Goal: Transaction & Acquisition: Purchase product/service

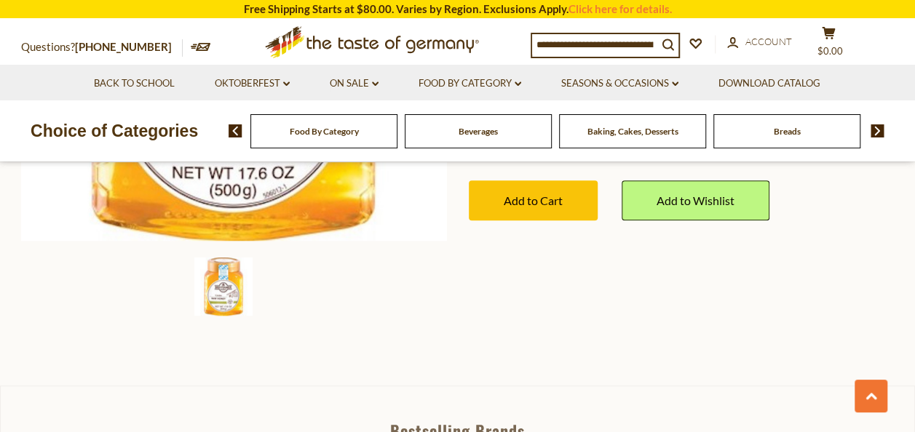
scroll to position [437, 0]
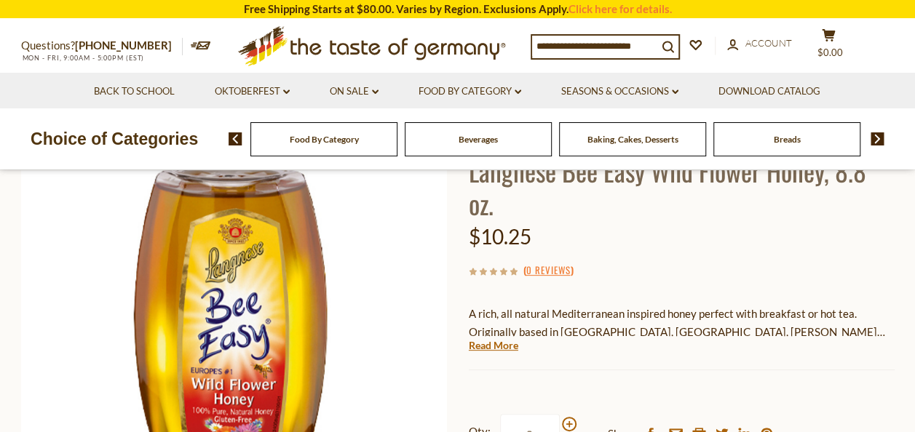
scroll to position [218, 0]
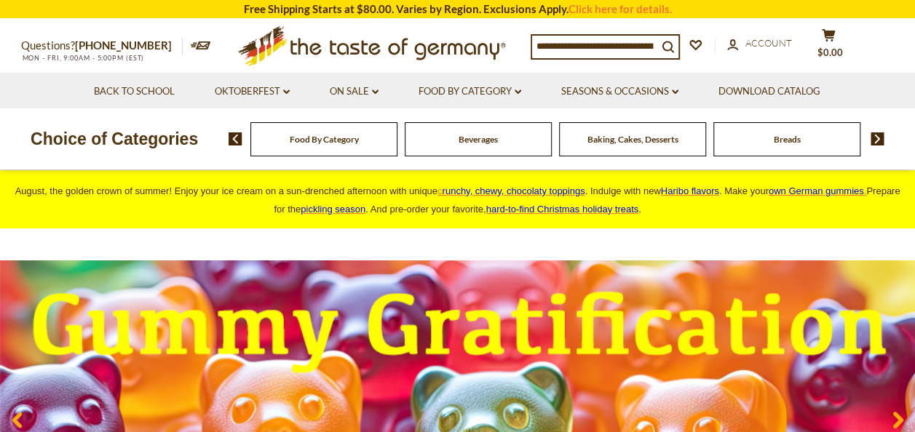
click at [339, 141] on span "Food By Category" at bounding box center [324, 139] width 69 height 11
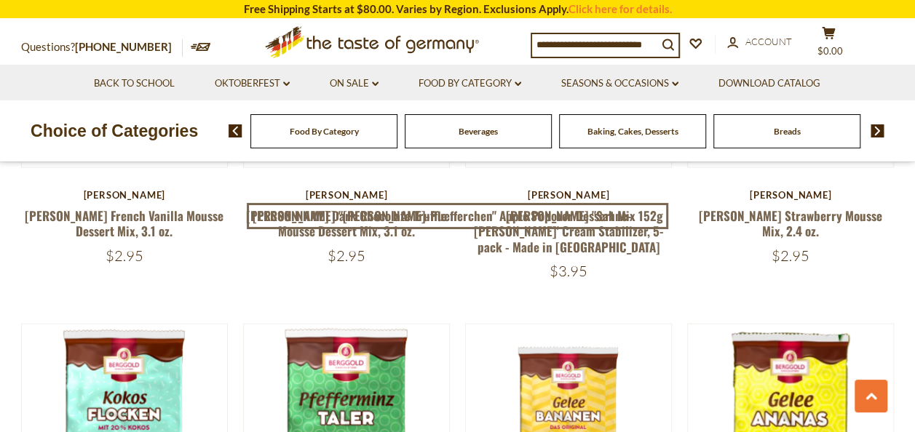
scroll to position [1310, 0]
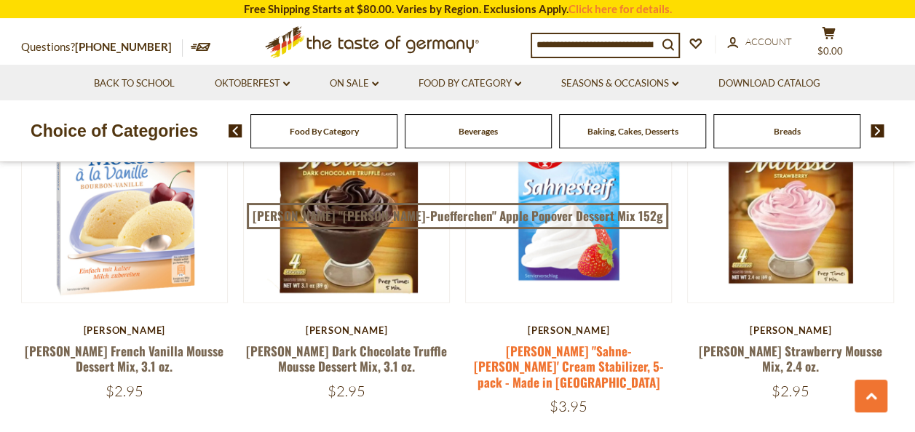
click at [578, 365] on link "[PERSON_NAME] "Sahne-[PERSON_NAME]' Cream Stabilizer, 5-pack - Made in [GEOGRAP…" at bounding box center [569, 365] width 190 height 49
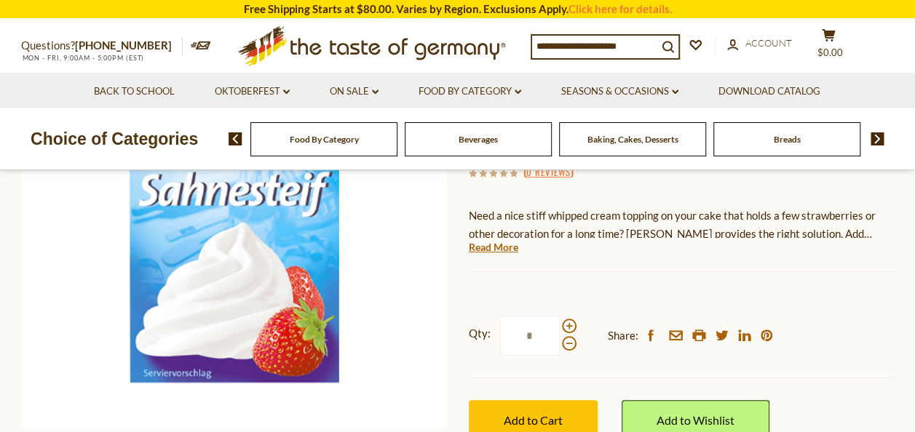
scroll to position [291, 0]
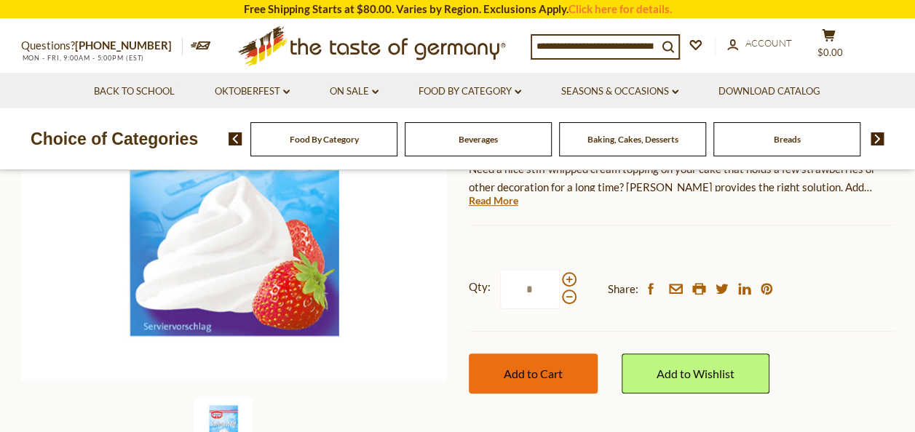
click at [563, 354] on button "Add to Cart" at bounding box center [533, 374] width 129 height 40
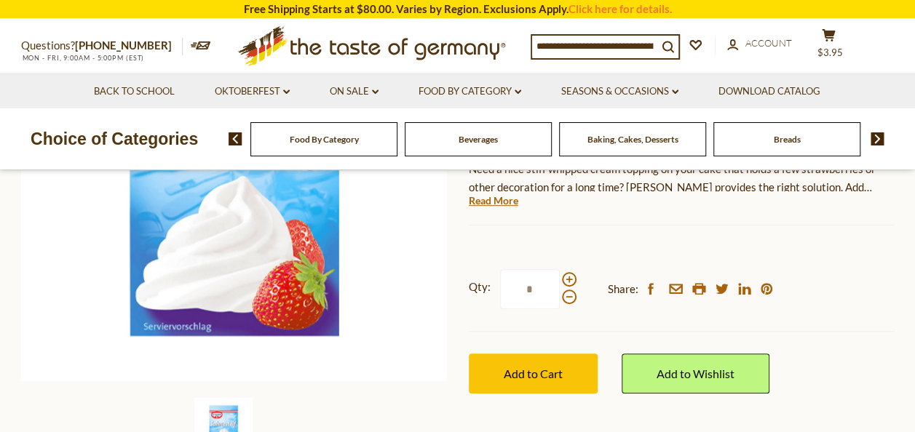
click at [307, 135] on span "Food By Category" at bounding box center [324, 139] width 69 height 11
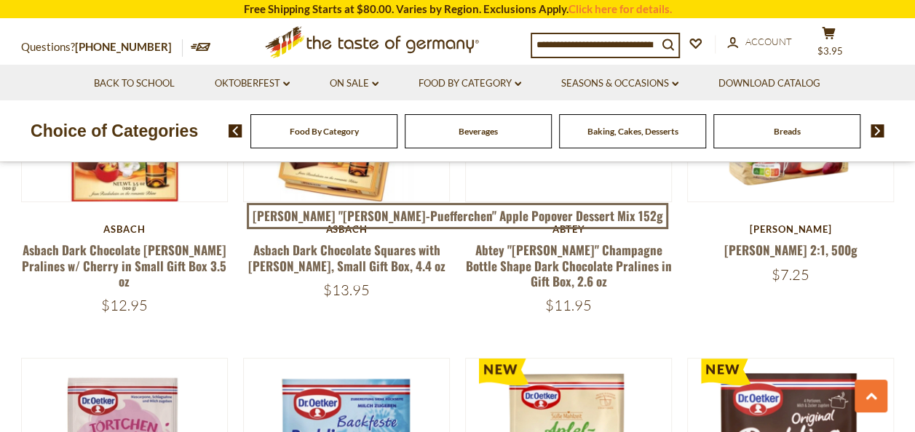
scroll to position [2911, 0]
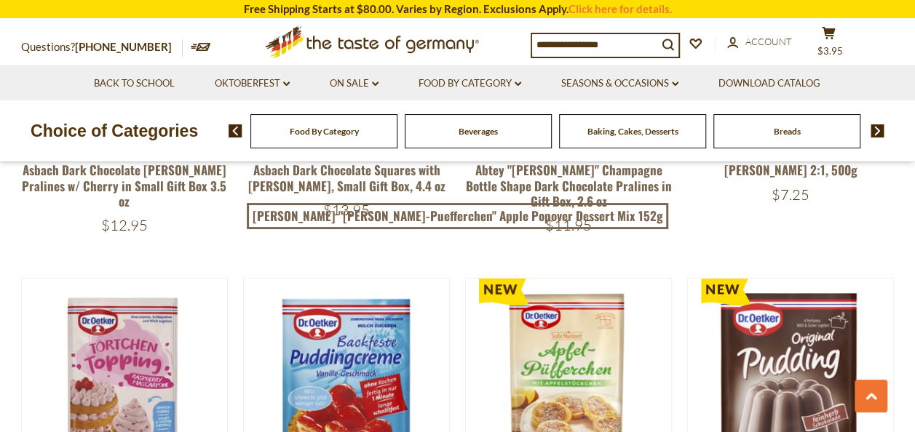
click at [579, 45] on input at bounding box center [594, 44] width 125 height 20
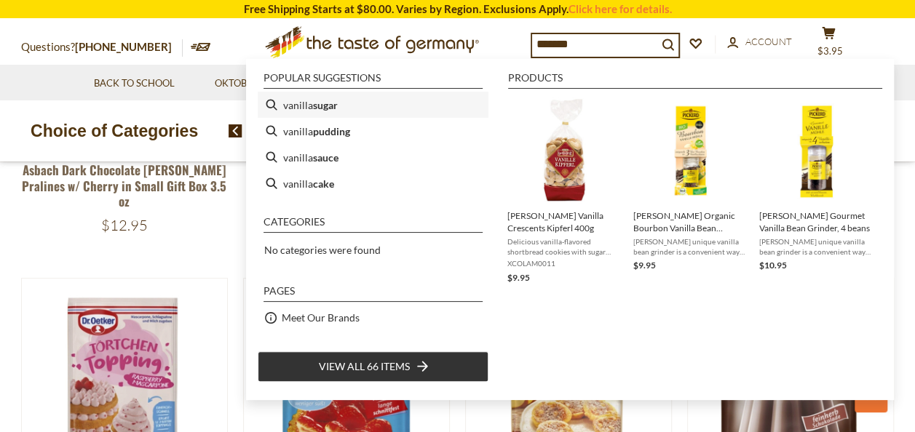
click at [434, 114] on li "vanilla sugar" at bounding box center [373, 105] width 231 height 26
type input "**********"
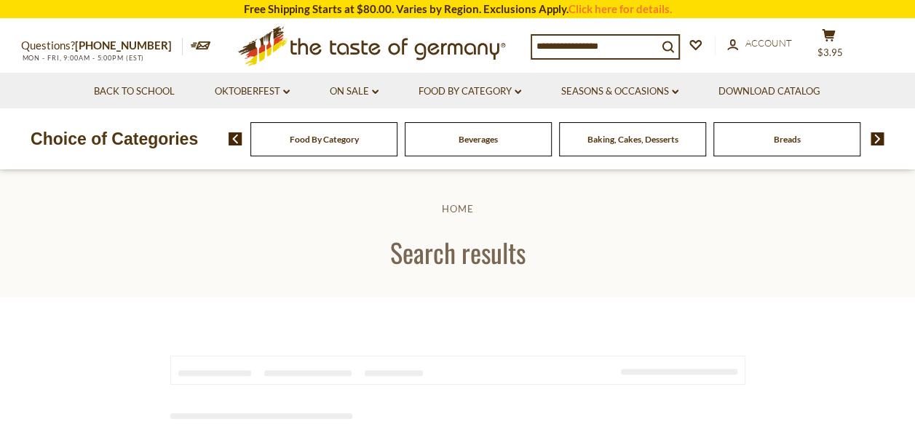
type input "**********"
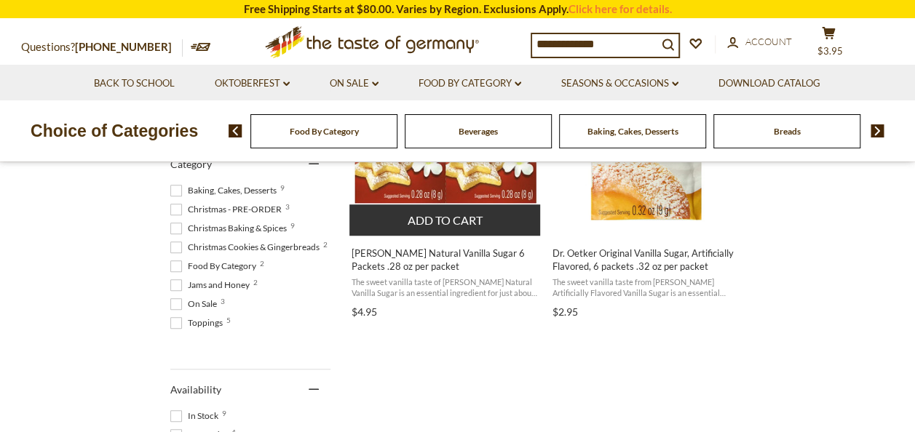
scroll to position [437, 0]
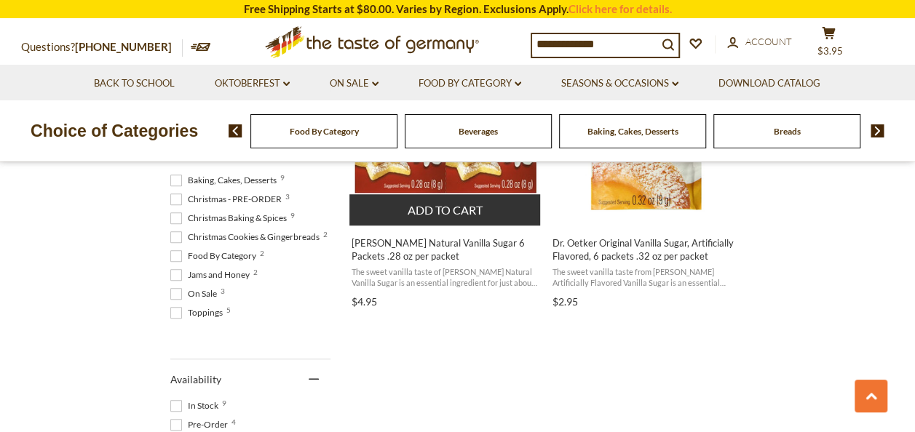
click at [453, 205] on button "Add to cart" at bounding box center [444, 209] width 191 height 31
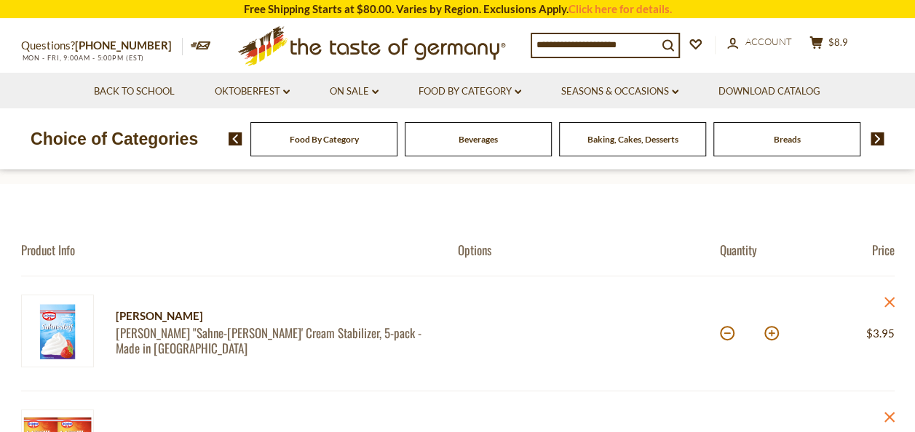
scroll to position [218, 0]
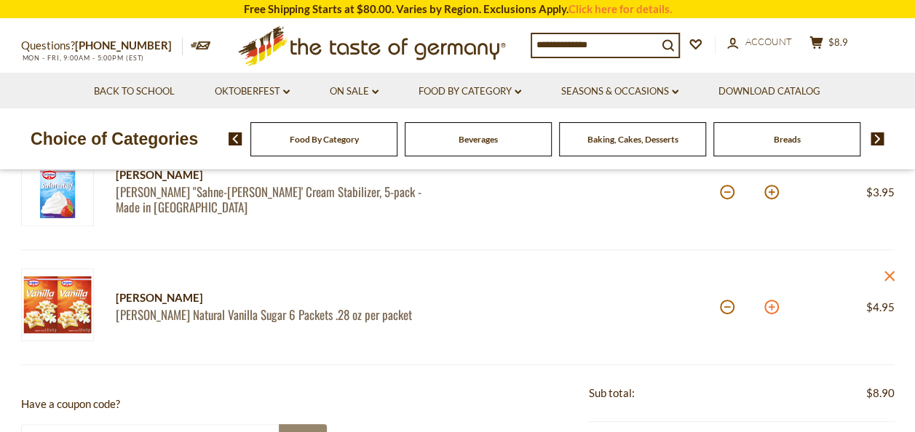
click at [771, 304] on button at bounding box center [771, 307] width 15 height 15
type input "*"
click at [351, 87] on link "On Sale dropdown_arrow" at bounding box center [354, 92] width 49 height 16
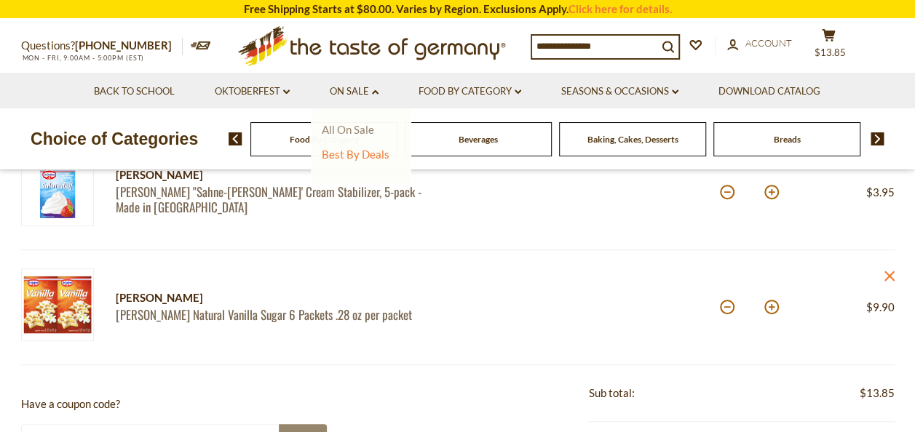
click at [349, 128] on link "All On Sale" at bounding box center [348, 129] width 52 height 13
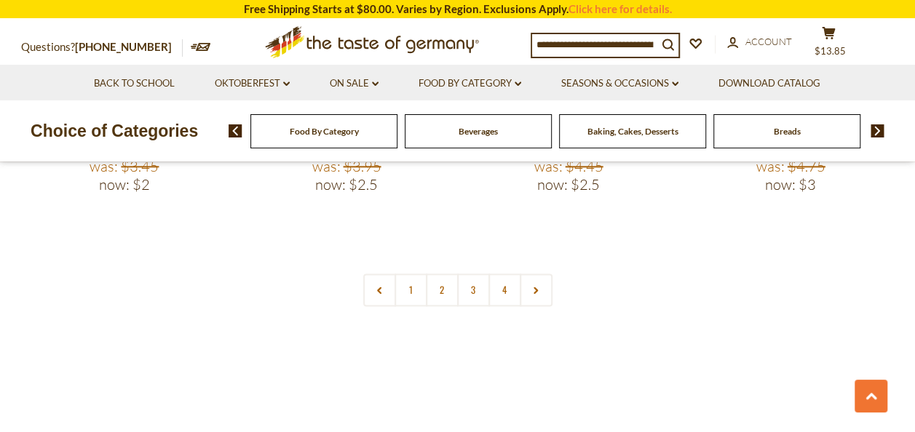
scroll to position [3567, 0]
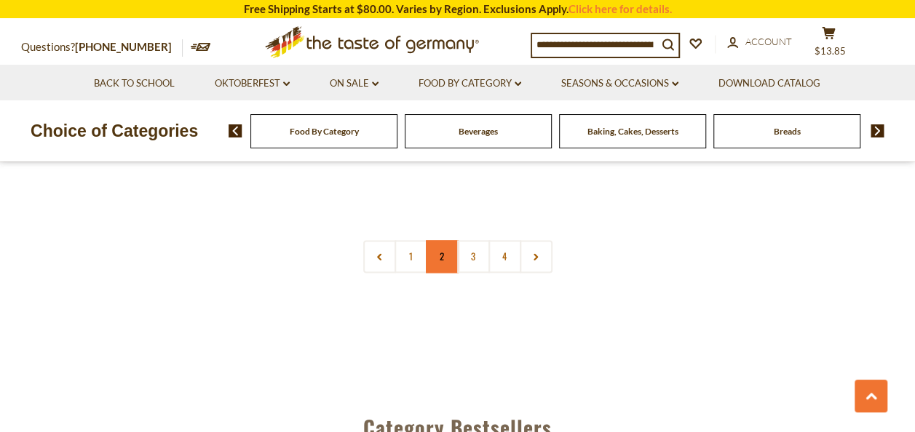
click at [436, 240] on link "2" at bounding box center [442, 256] width 33 height 33
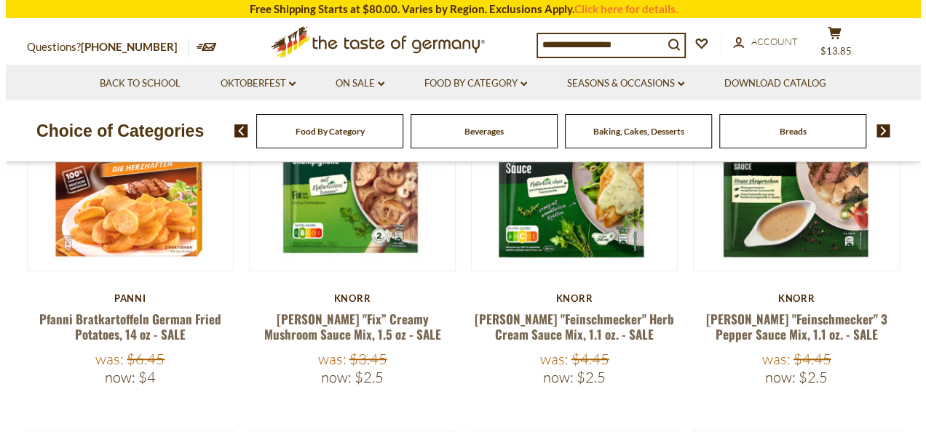
scroll to position [264, 0]
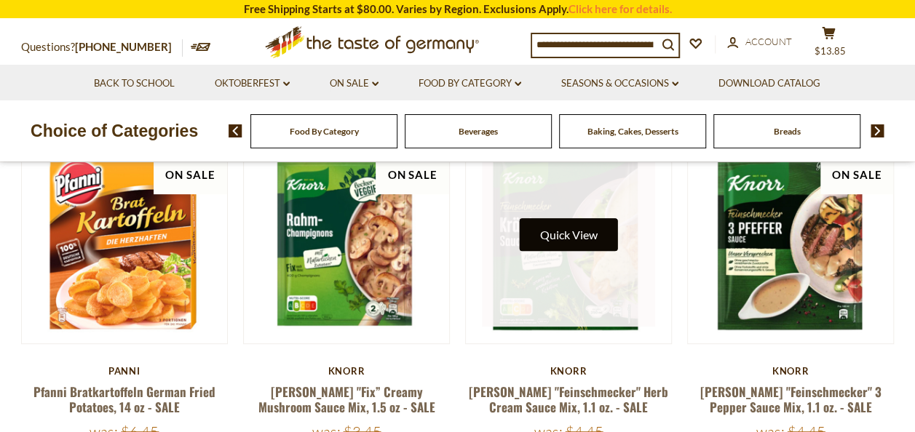
click at [575, 234] on button "Quick View" at bounding box center [569, 234] width 98 height 33
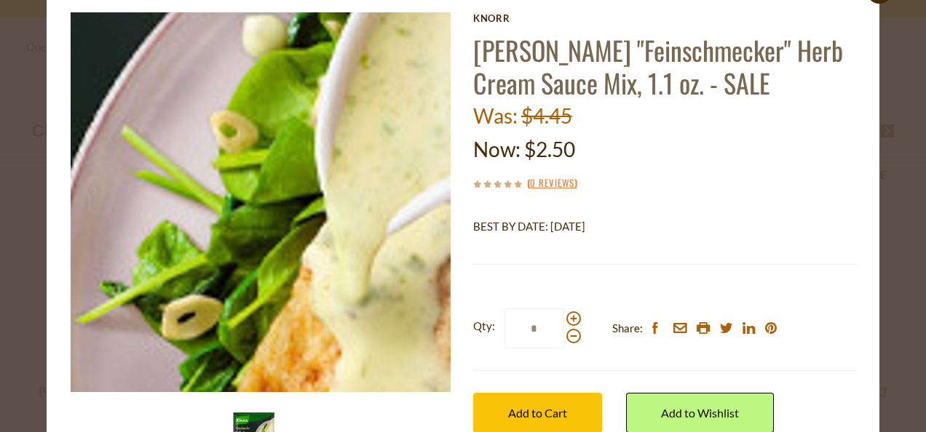
scroll to position [130, 0]
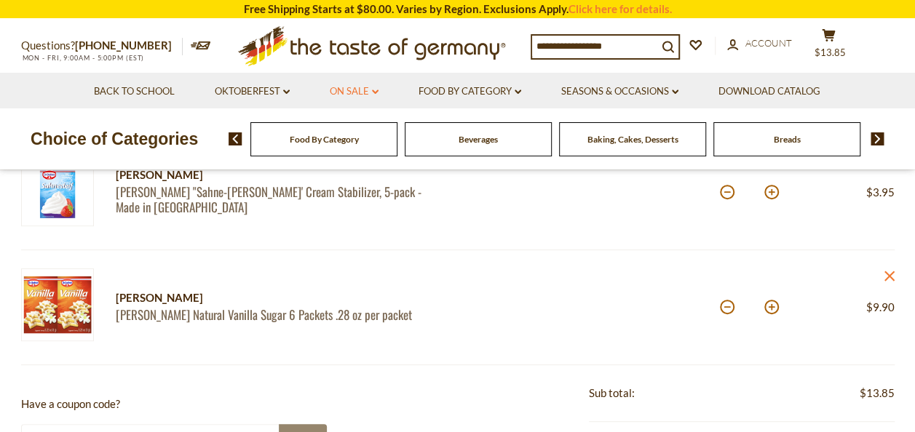
click at [371, 88] on link "On Sale dropdown_arrow" at bounding box center [354, 92] width 49 height 16
click at [349, 124] on link "All On Sale" at bounding box center [348, 129] width 52 height 13
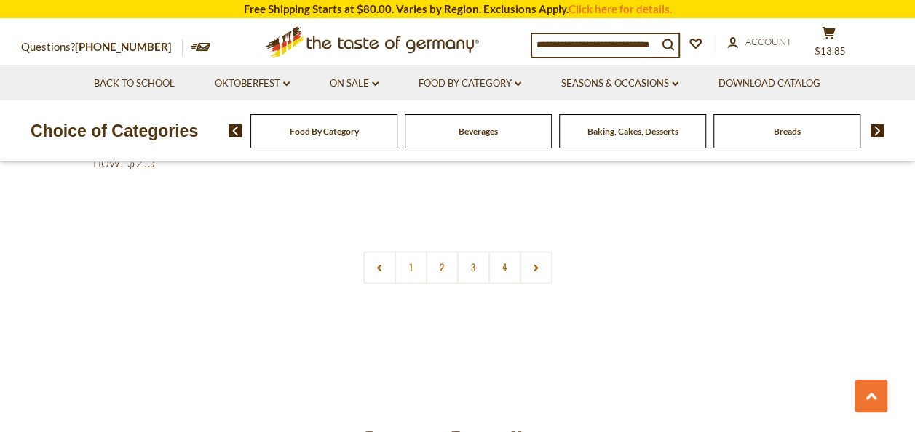
scroll to position [3567, 0]
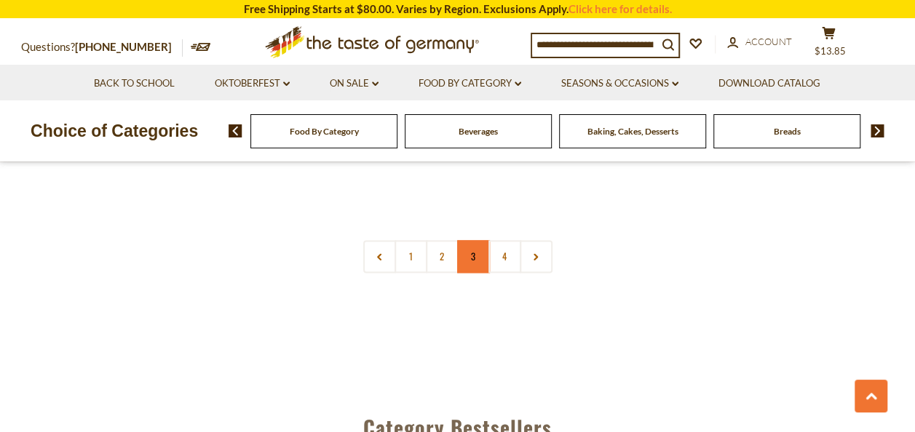
click at [469, 240] on link "3" at bounding box center [473, 256] width 33 height 33
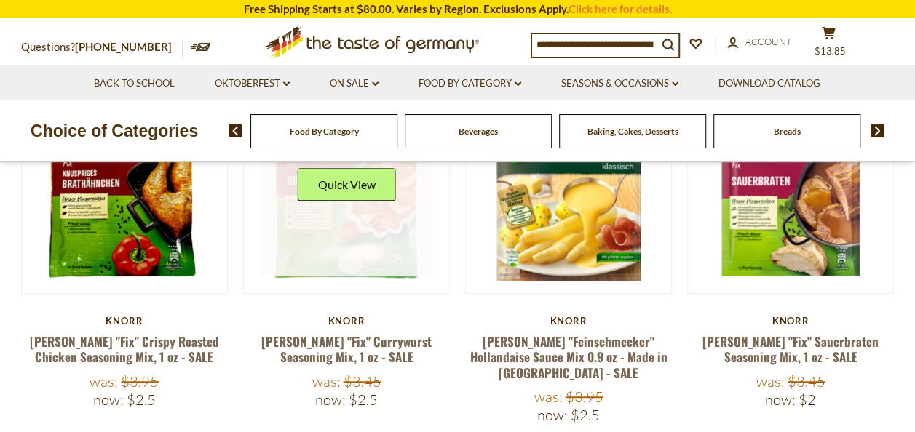
scroll to position [337, 0]
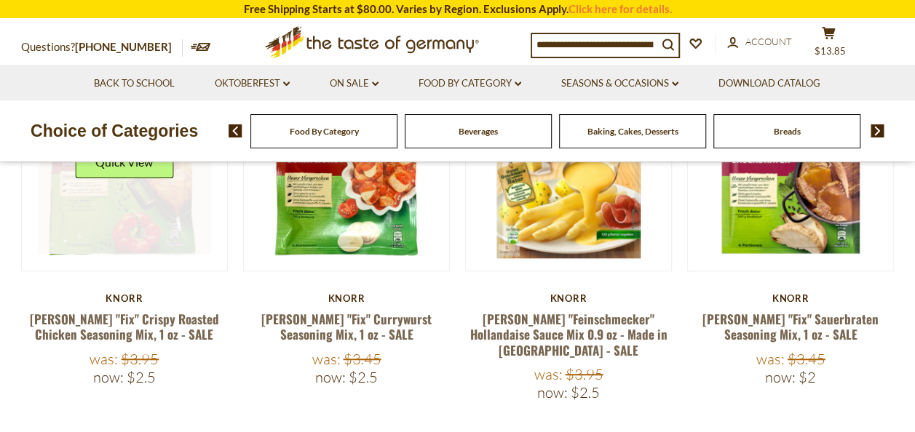
click at [148, 213] on link at bounding box center [124, 168] width 173 height 173
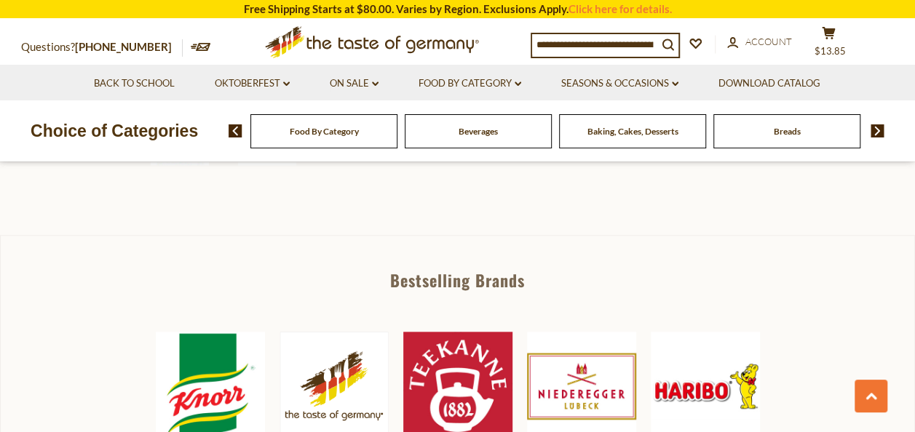
scroll to position [437, 0]
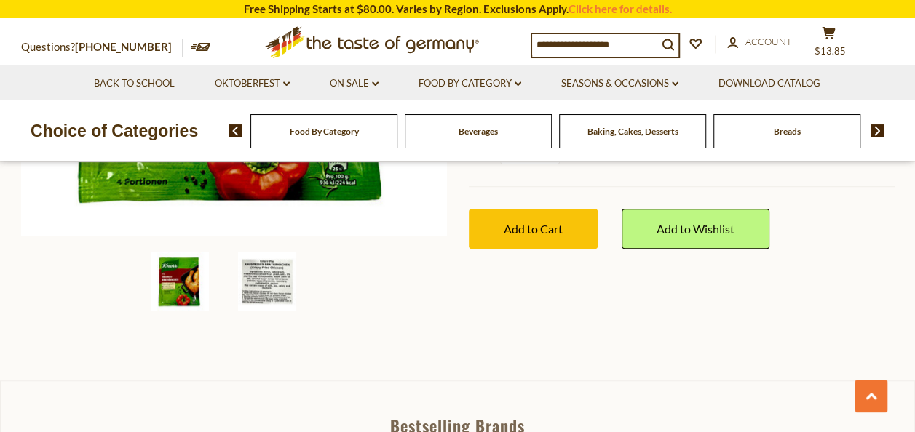
click at [268, 279] on img at bounding box center [267, 282] width 58 height 58
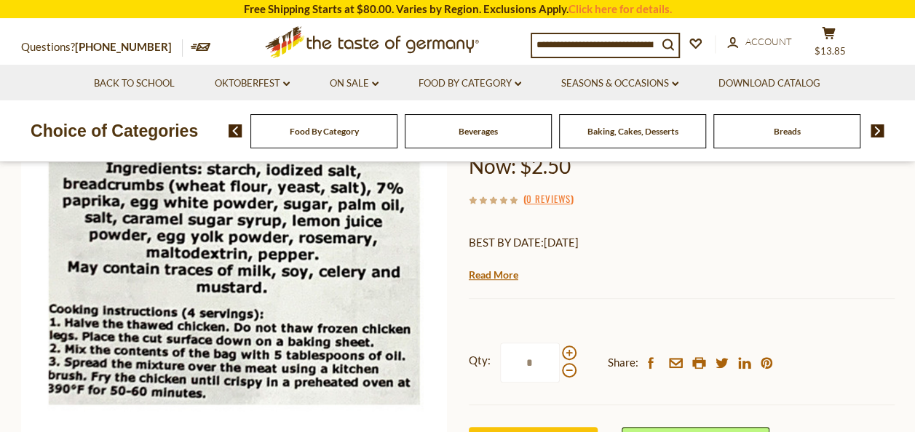
scroll to position [146, 0]
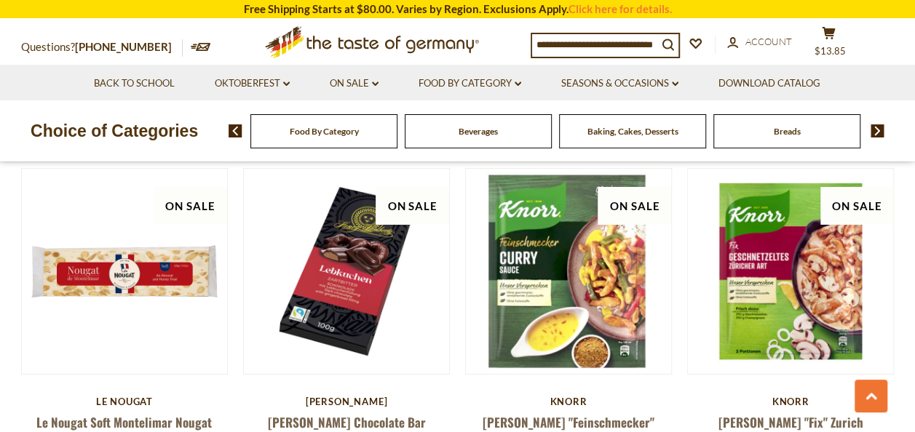
scroll to position [2593, 0]
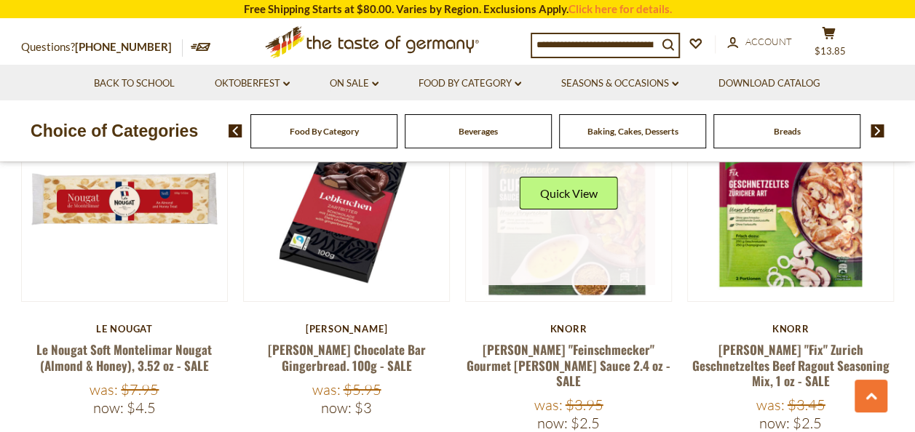
click at [572, 242] on link at bounding box center [568, 198] width 173 height 173
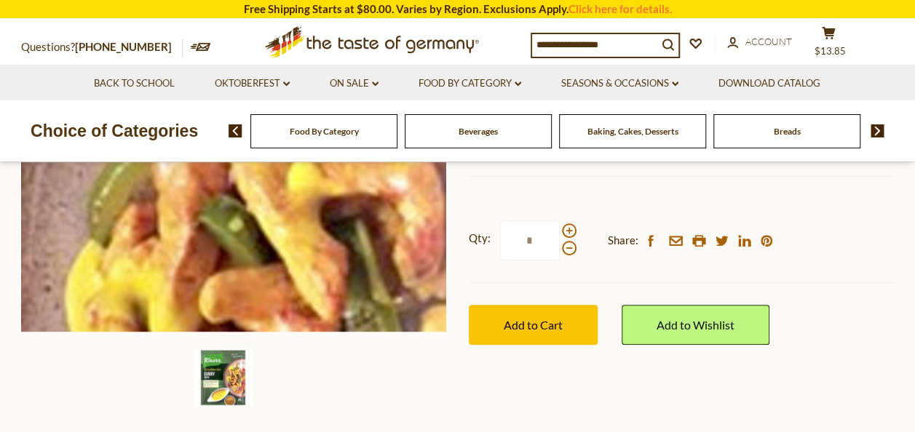
scroll to position [364, 0]
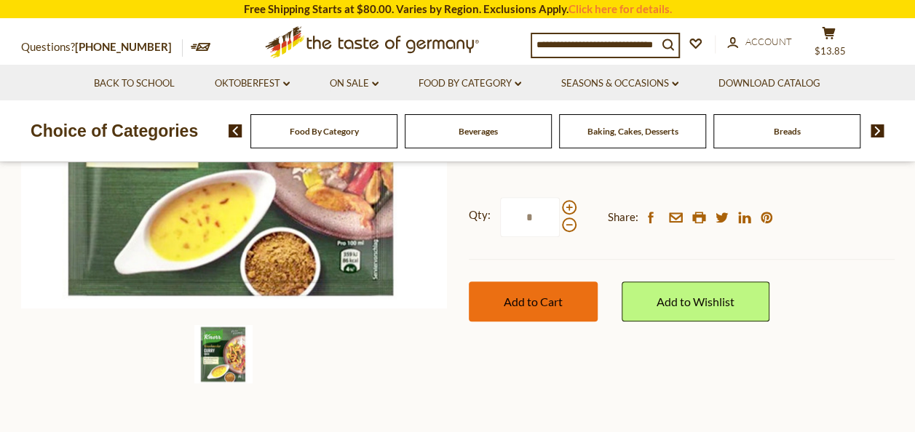
click at [525, 302] on span "Add to Cart" at bounding box center [533, 302] width 59 height 14
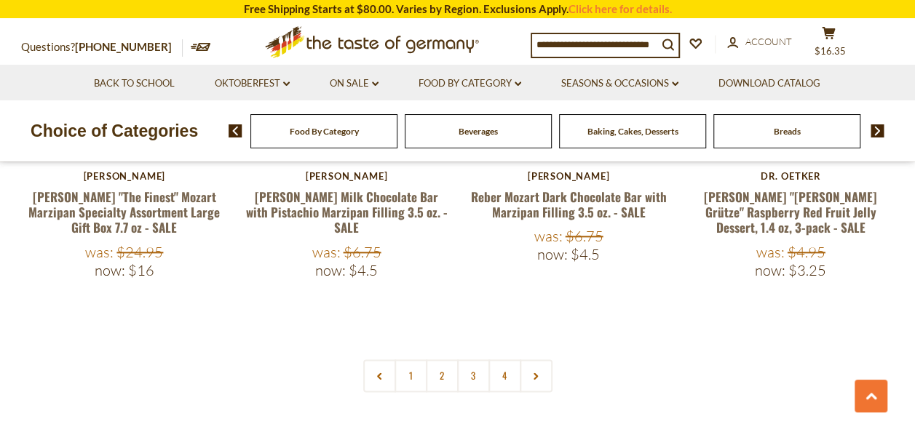
scroll to position [3540, 0]
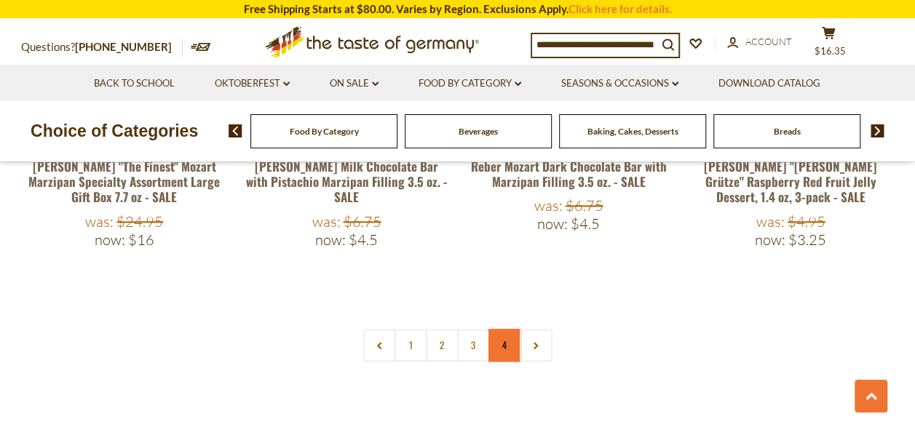
click at [496, 329] on link "4" at bounding box center [504, 345] width 33 height 33
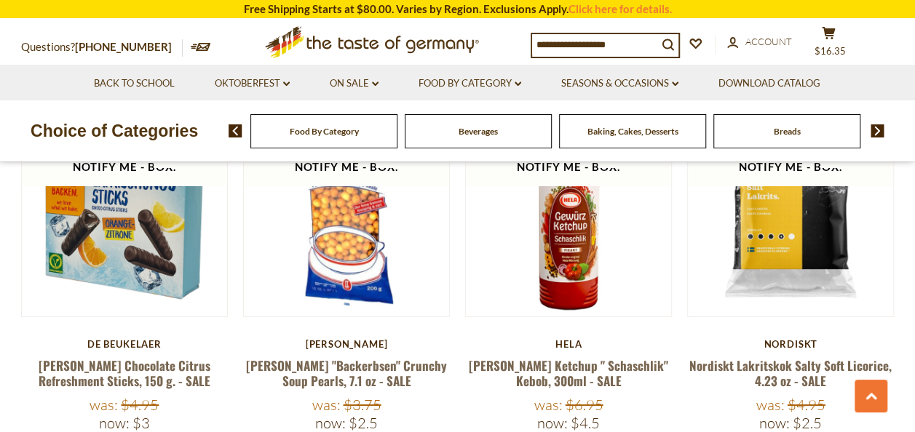
scroll to position [2593, 0]
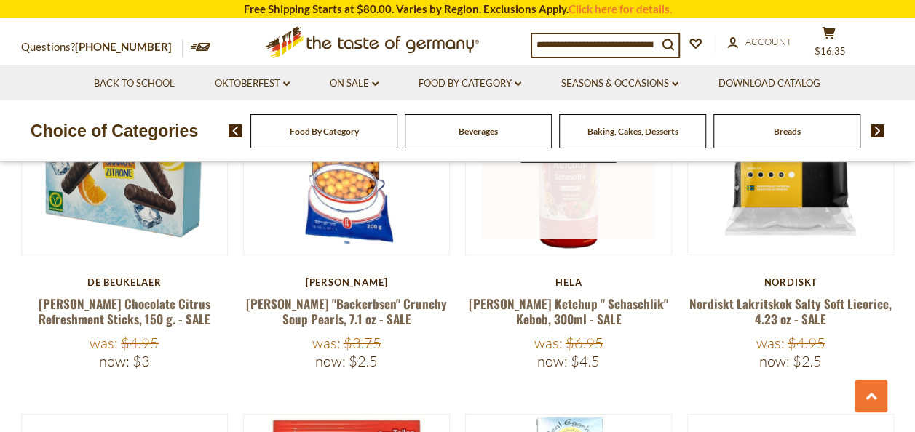
click at [579, 205] on link at bounding box center [568, 152] width 173 height 173
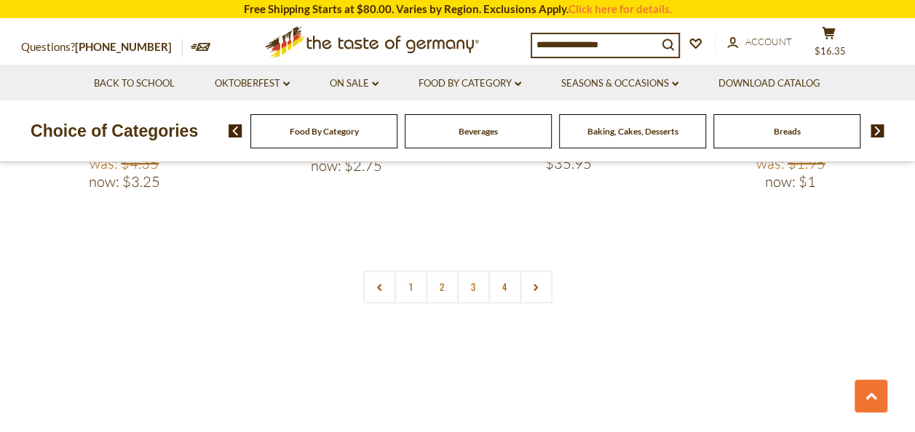
scroll to position [3176, 0]
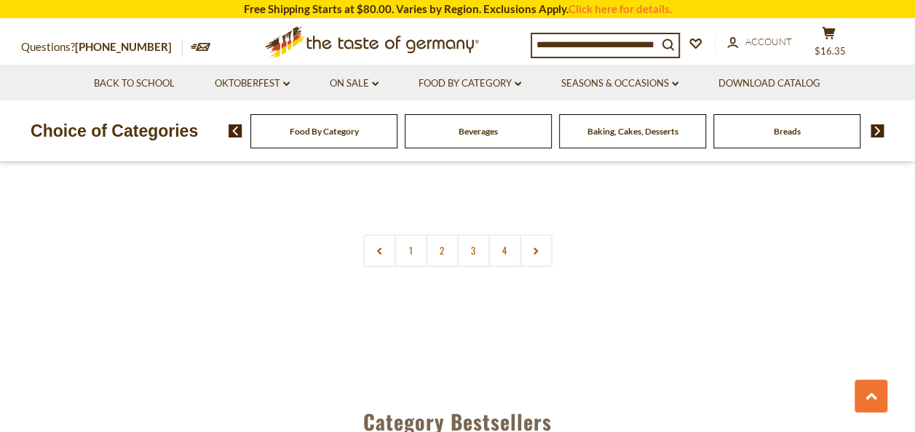
click at [531, 247] on icon at bounding box center [535, 250] width 9 height 7
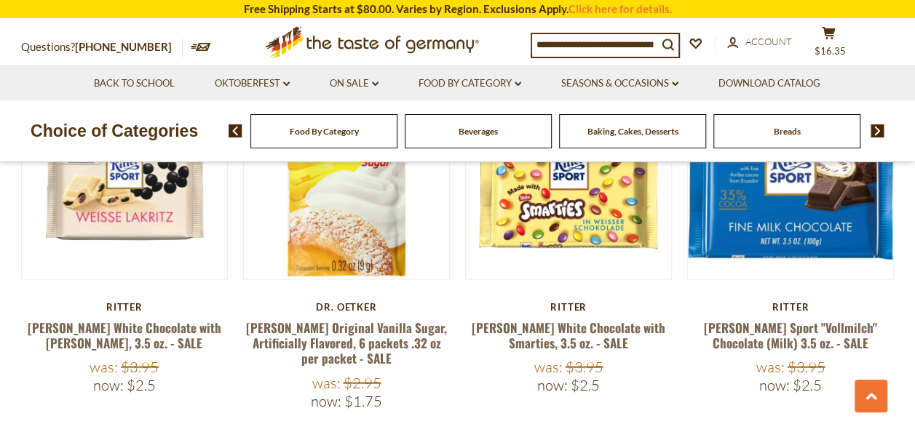
scroll to position [1456, 0]
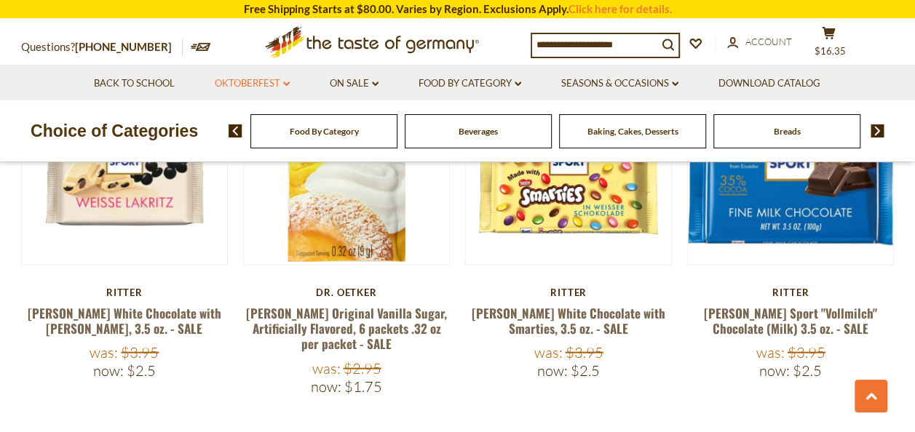
click at [275, 83] on link "Oktoberfest dropdown_arrow" at bounding box center [252, 84] width 75 height 16
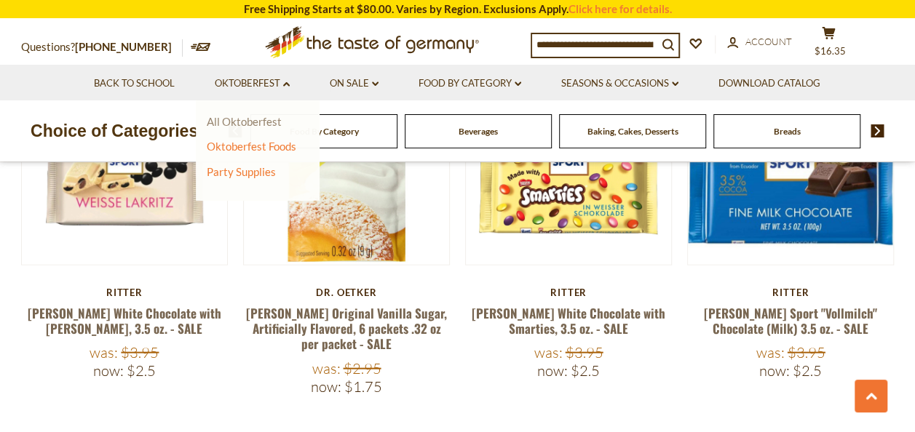
click at [266, 120] on link "All Oktoberfest" at bounding box center [244, 121] width 75 height 13
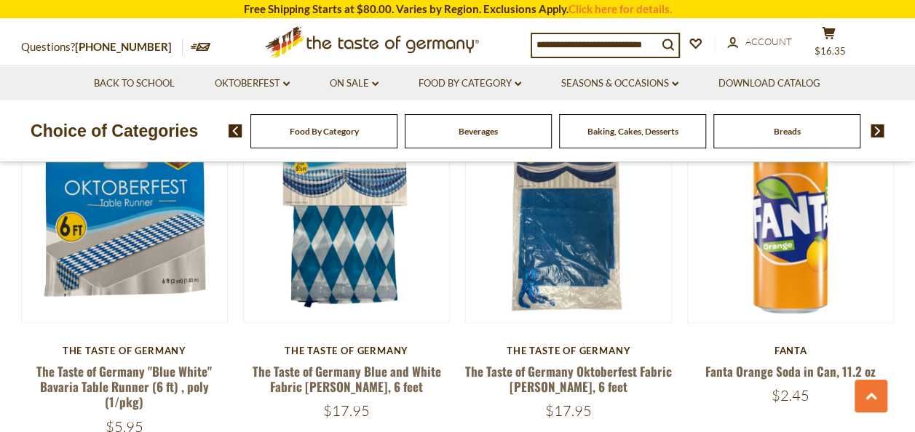
scroll to position [1165, 0]
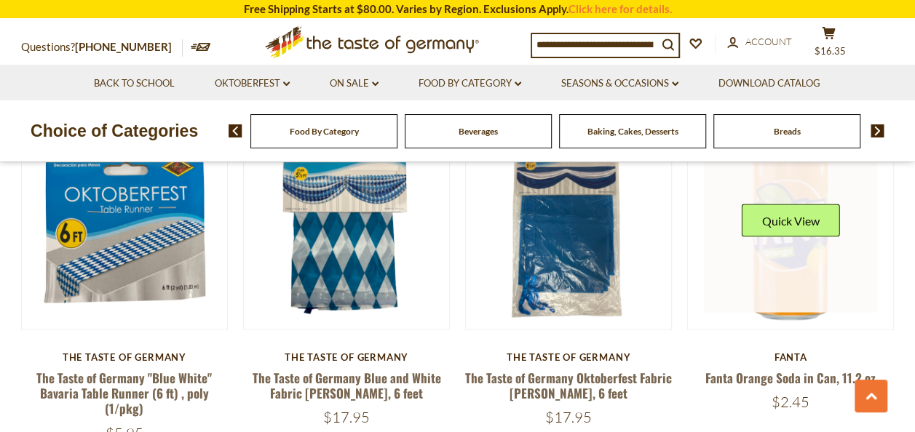
click at [782, 284] on link at bounding box center [790, 225] width 173 height 173
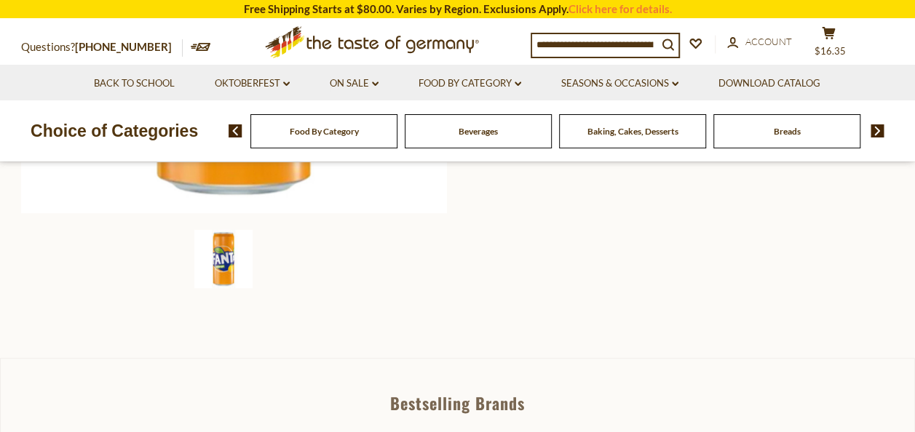
scroll to position [655, 0]
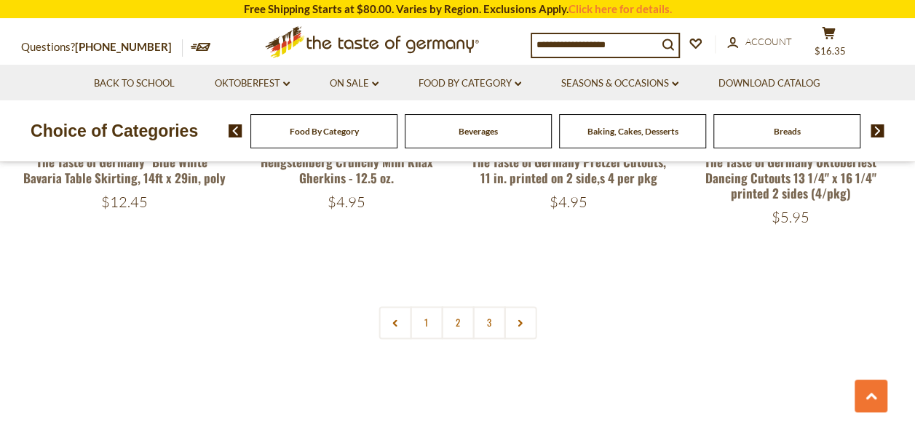
scroll to position [3494, 0]
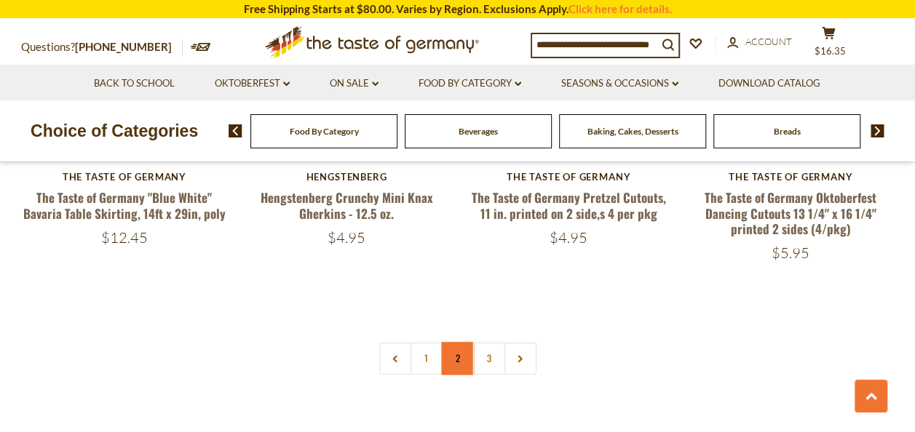
click at [464, 344] on link "2" at bounding box center [457, 358] width 33 height 33
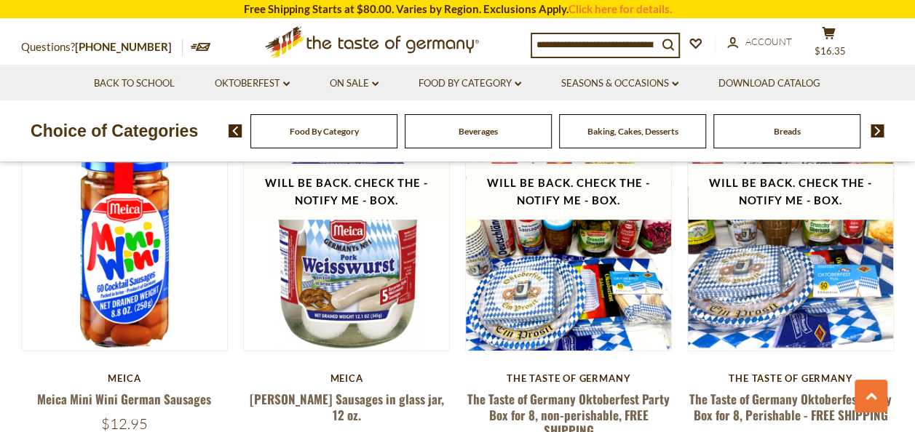
scroll to position [2604, 0]
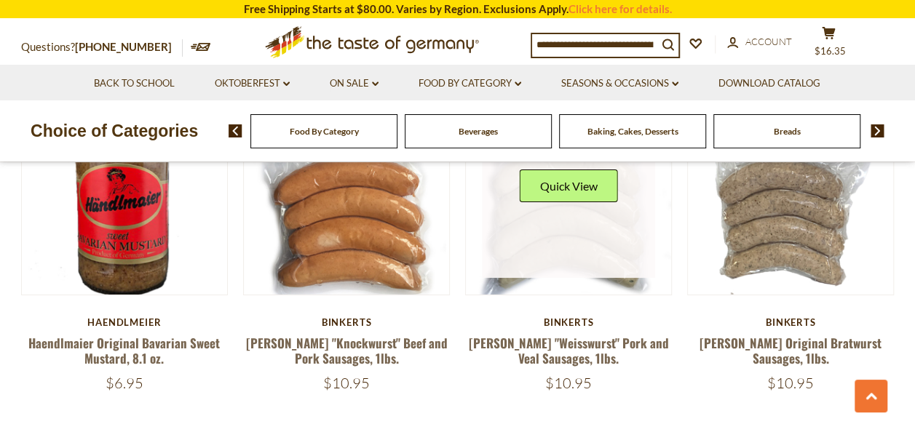
click at [539, 230] on link at bounding box center [568, 192] width 173 height 173
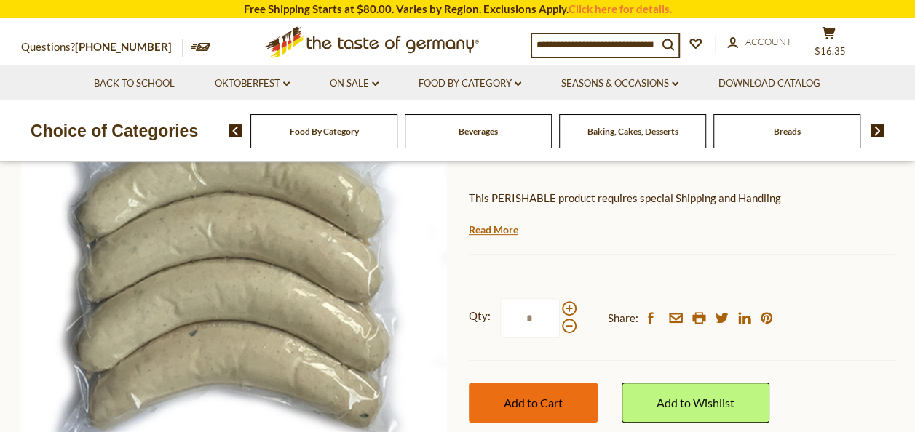
scroll to position [146, 0]
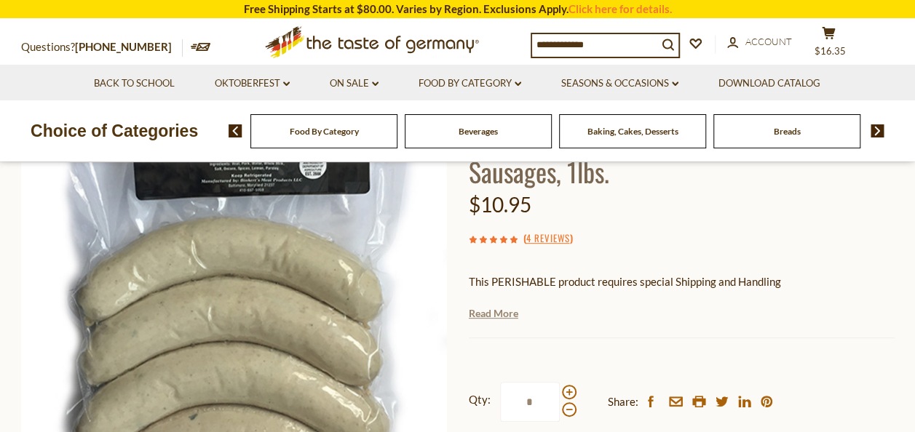
click at [507, 315] on link "Read More" at bounding box center [493, 313] width 49 height 15
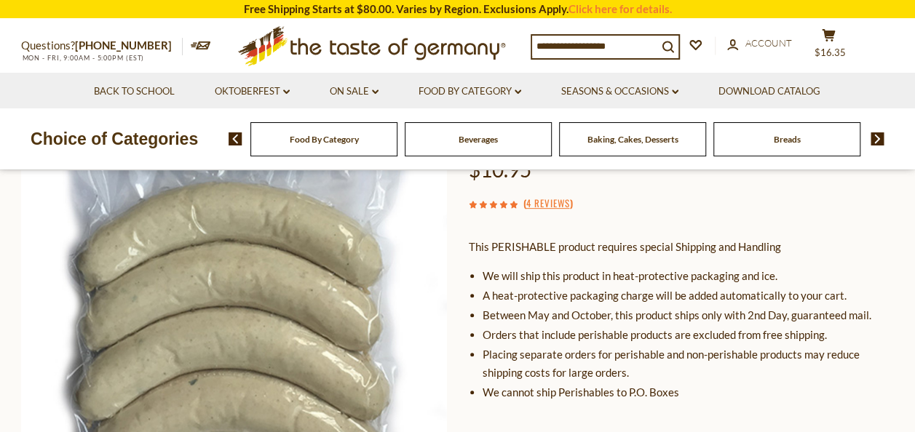
scroll to position [0, 0]
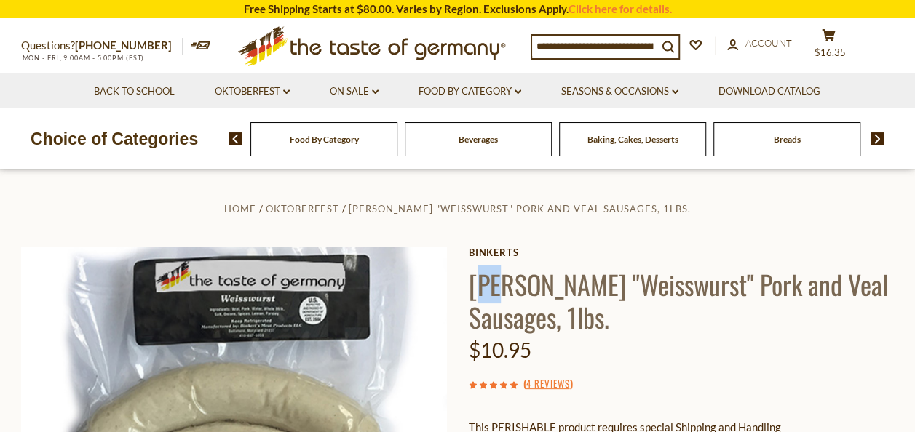
drag, startPoint x: 477, startPoint y: 285, endPoint x: 498, endPoint y: 277, distance: 22.2
click at [498, 277] on h1 "[PERSON_NAME] "Weisswurst" Pork and Veal Sausages, 1lbs." at bounding box center [682, 301] width 426 height 66
drag, startPoint x: 498, startPoint y: 277, endPoint x: 475, endPoint y: 278, distance: 23.3
click at [475, 278] on h1 "Binkert's "Weisswurst" Pork and Veal Sausages, 1lbs." at bounding box center [682, 301] width 426 height 66
drag, startPoint x: 471, startPoint y: 282, endPoint x: 534, endPoint y: 282, distance: 63.3
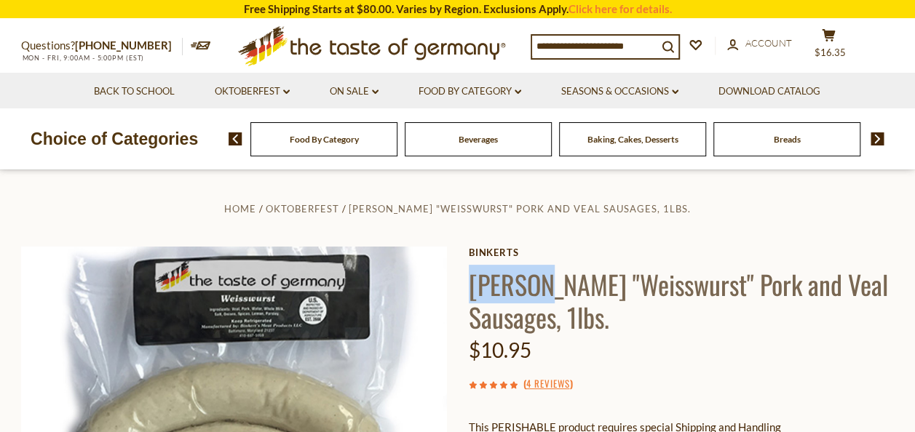
click at [534, 282] on h1 "Binkert's "Weisswurst" Pork and Veal Sausages, 1lbs." at bounding box center [682, 301] width 426 height 66
copy h1 "Binkert"
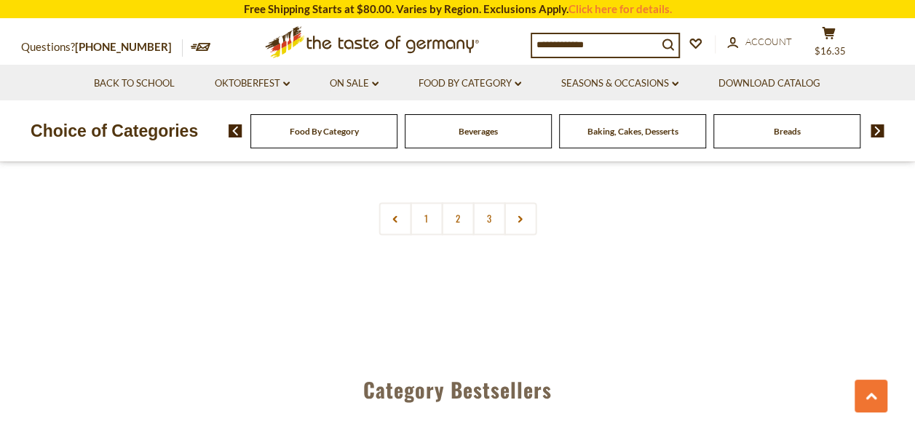
scroll to position [3623, 0]
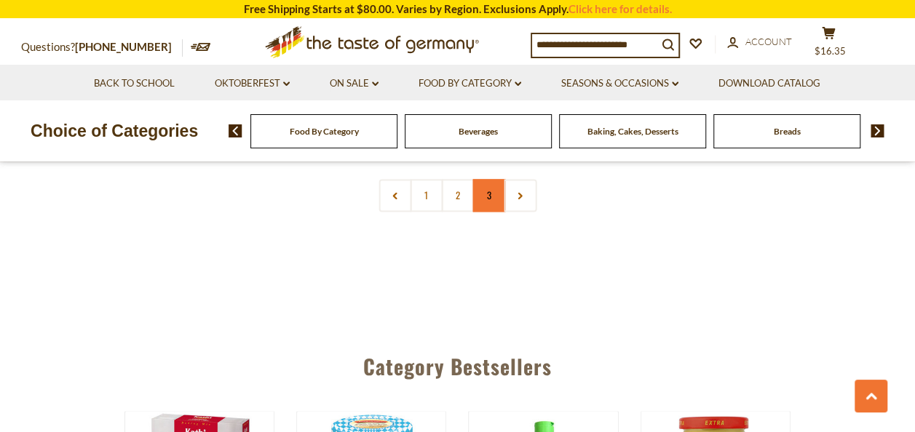
click at [496, 186] on link "3" at bounding box center [488, 195] width 33 height 33
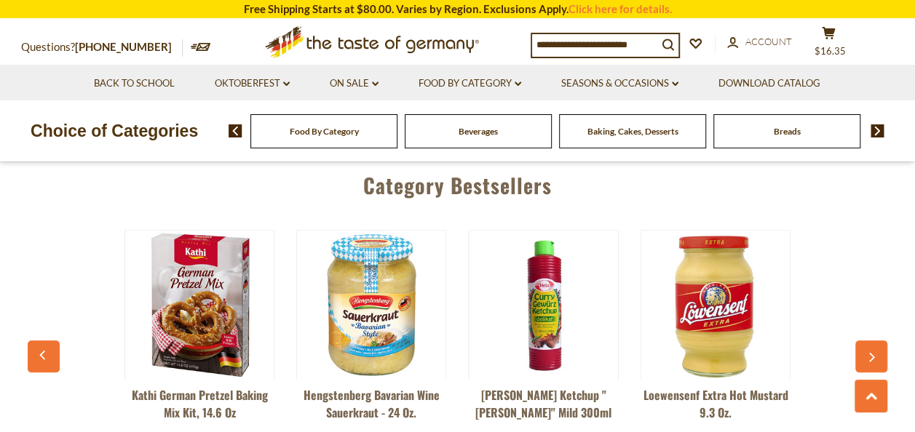
scroll to position [2968, 0]
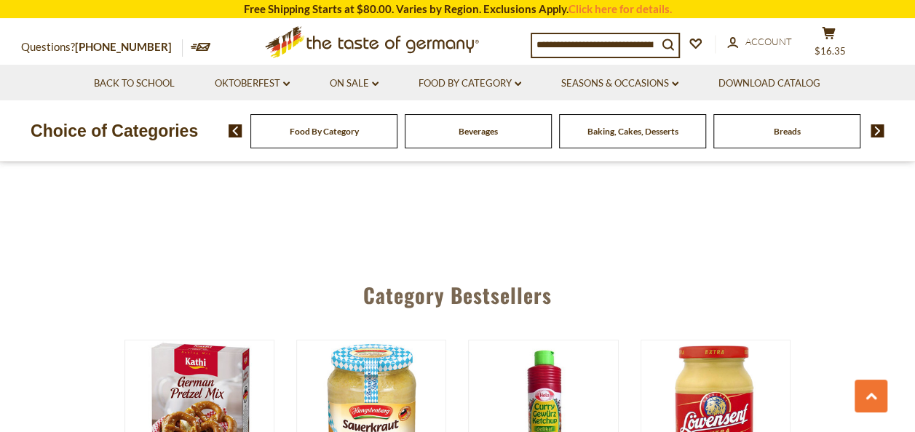
click at [595, 47] on input at bounding box center [594, 44] width 125 height 20
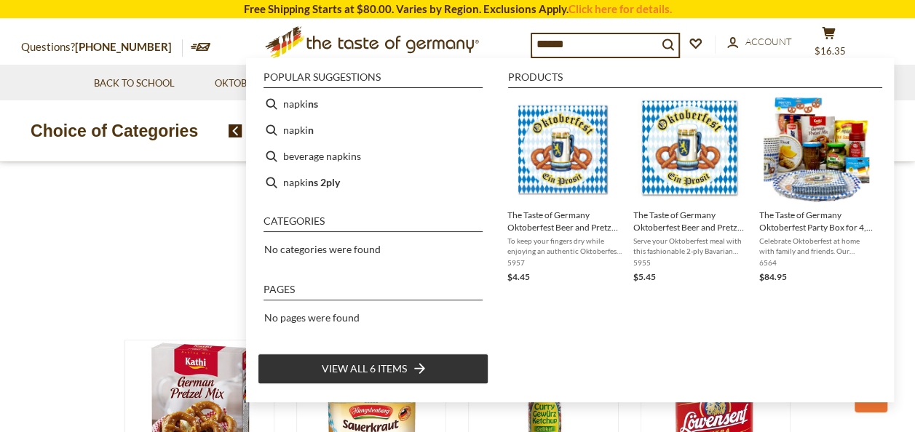
type input "*******"
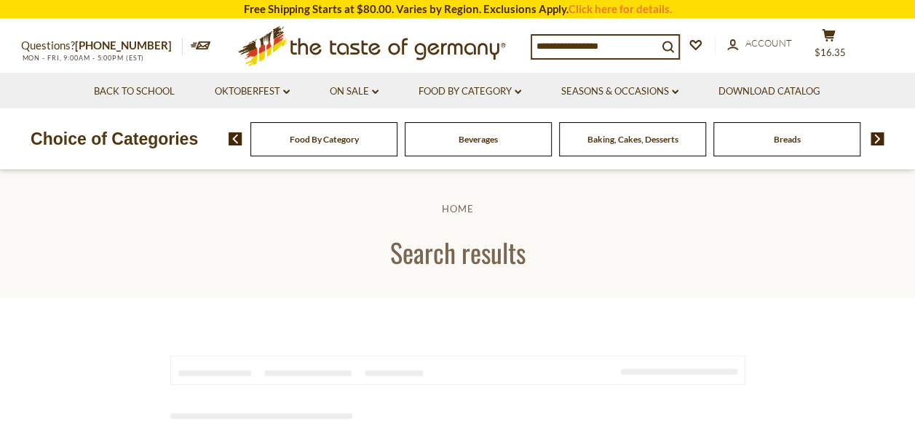
type input "*******"
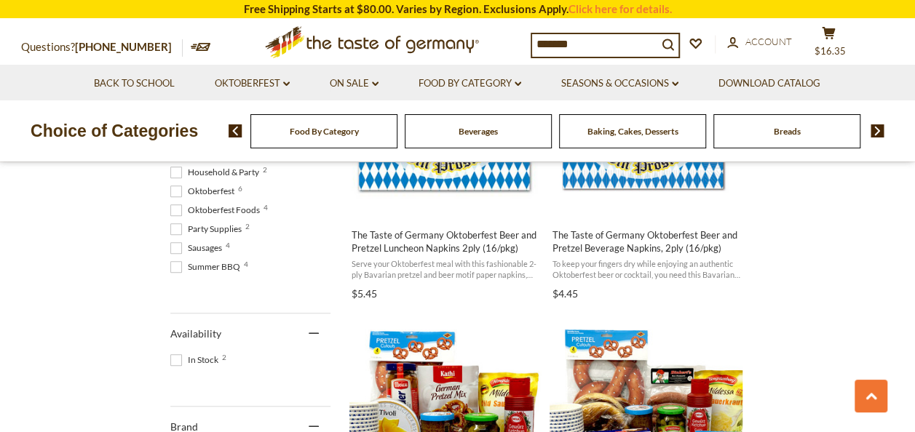
scroll to position [364, 0]
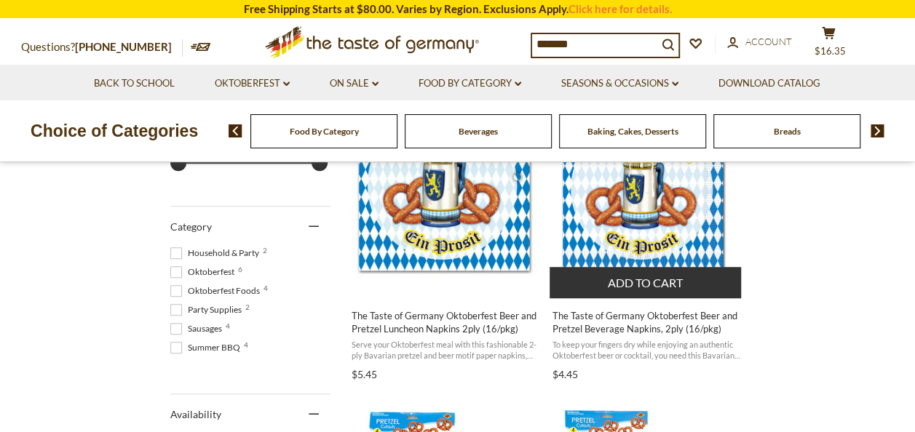
click at [694, 243] on img "The Taste of Germany Oktoberfest Beer and Pretzel Beverage Napkins, 2ply (16/pk…" at bounding box center [646, 189] width 193 height 192
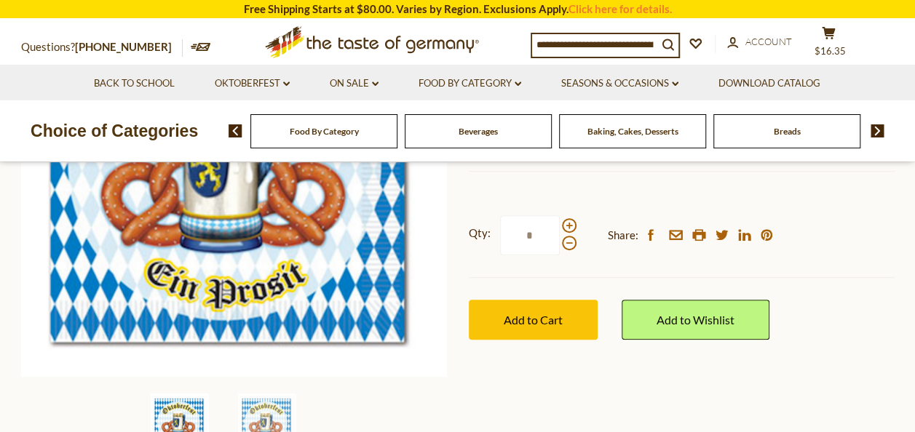
scroll to position [364, 0]
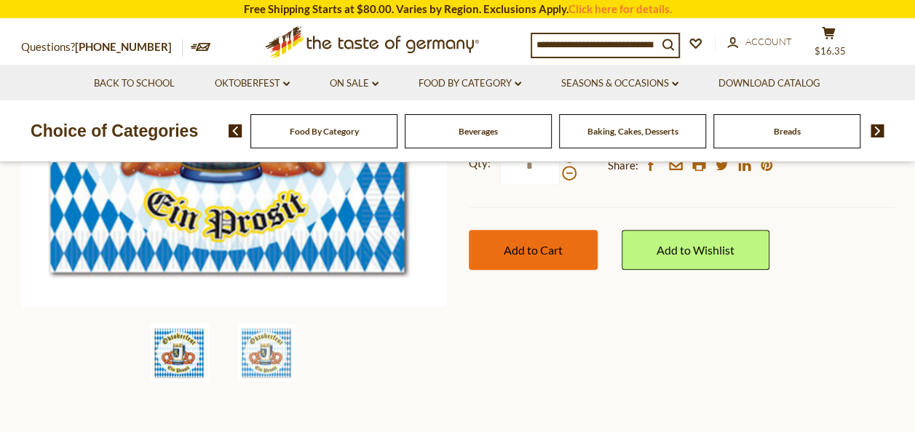
click at [562, 253] on span "Add to Cart" at bounding box center [533, 250] width 59 height 14
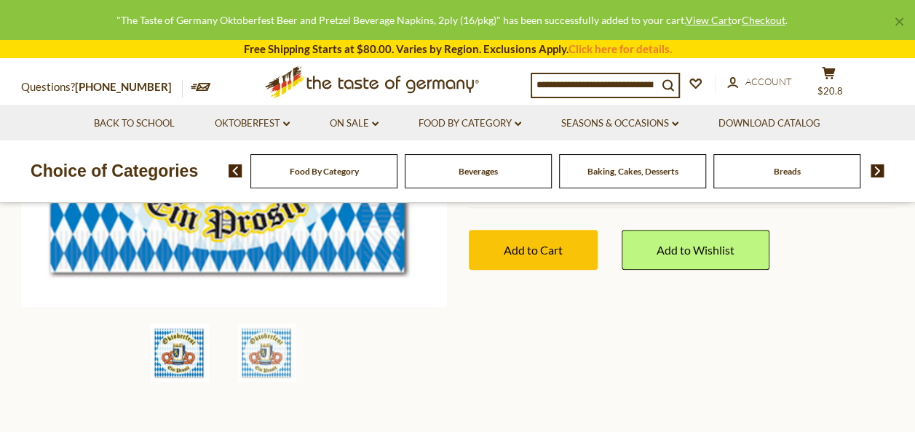
click at [397, 182] on div "Beverages" at bounding box center [323, 171] width 147 height 34
click at [479, 176] on span "Beverages" at bounding box center [478, 171] width 39 height 11
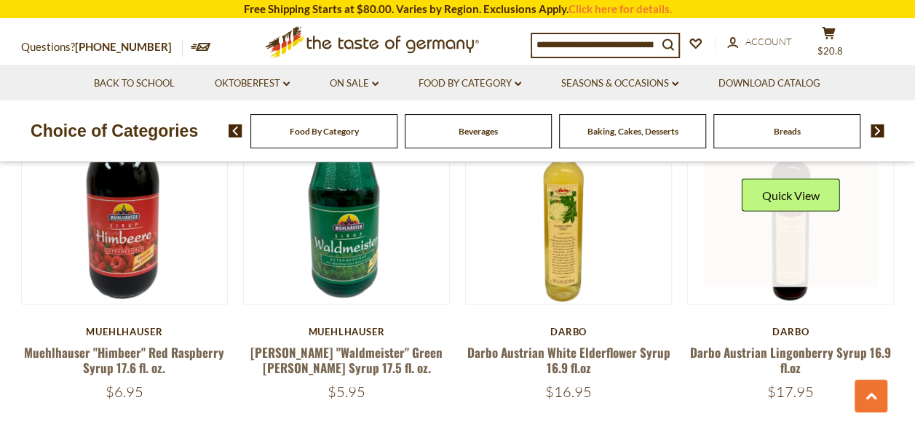
scroll to position [1529, 0]
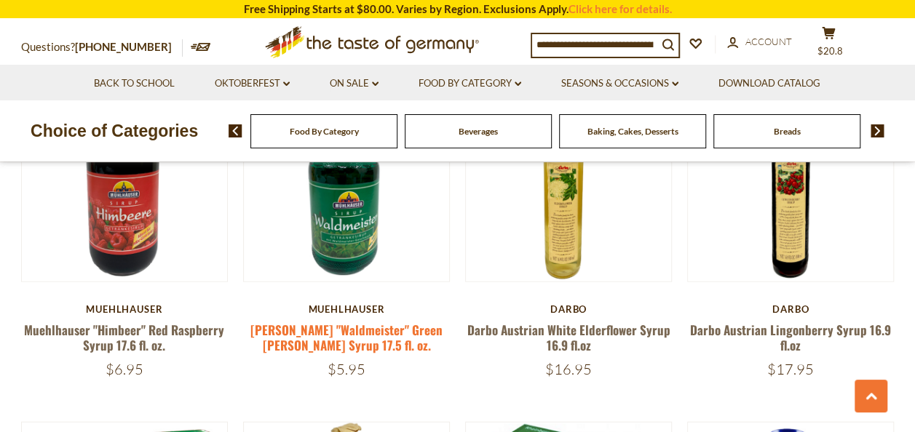
click at [360, 322] on link "[PERSON_NAME] "Waldmeister" Green [PERSON_NAME] Syrup 17.5 fl. oz." at bounding box center [346, 337] width 192 height 33
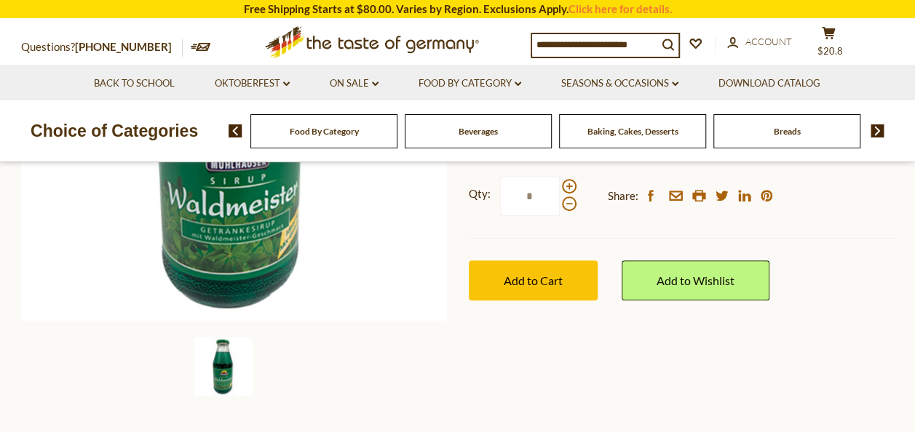
scroll to position [437, 0]
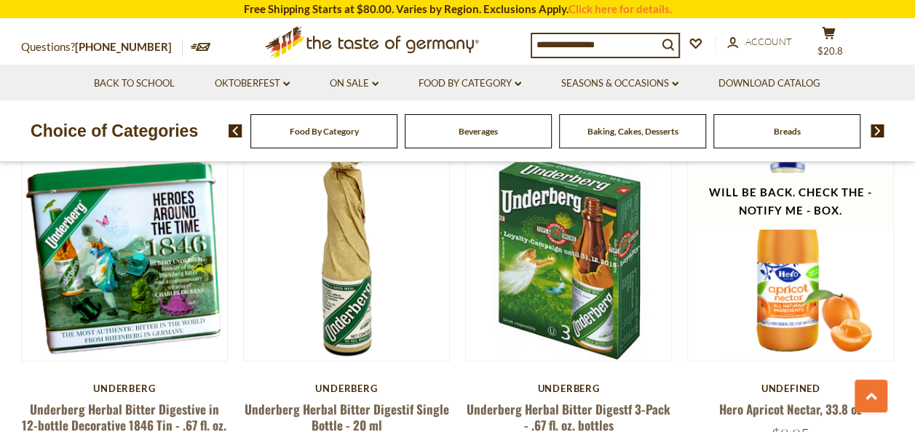
scroll to position [1820, 0]
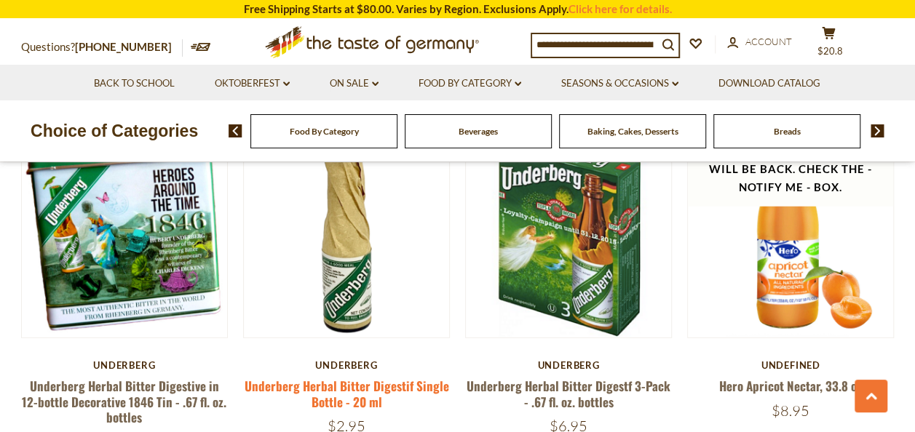
click at [368, 384] on link "Underberg Herbal Bitter Digestif Single Bottle - 20 ml" at bounding box center [346, 393] width 205 height 33
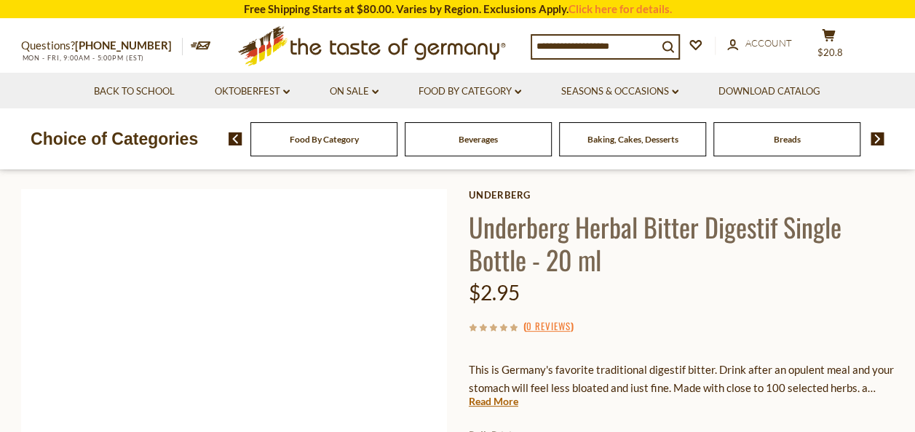
scroll to position [146, 0]
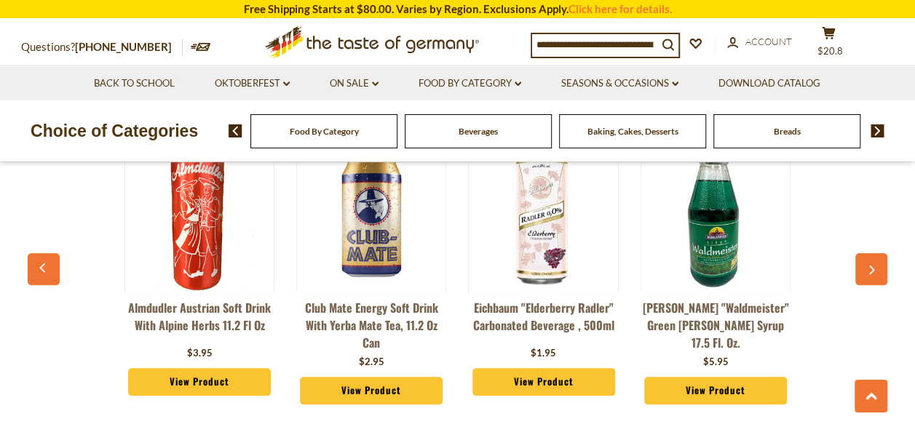
scroll to position [3421, 0]
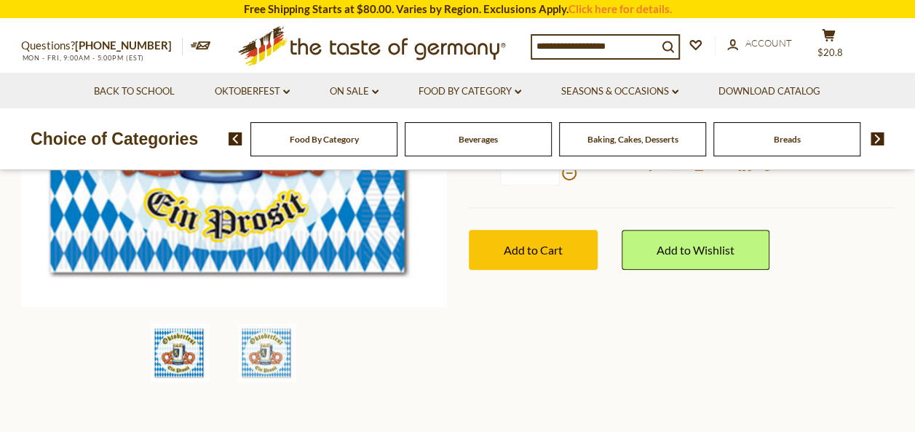
click at [646, 138] on span "Baking, Cakes, Desserts" at bounding box center [632, 139] width 91 height 11
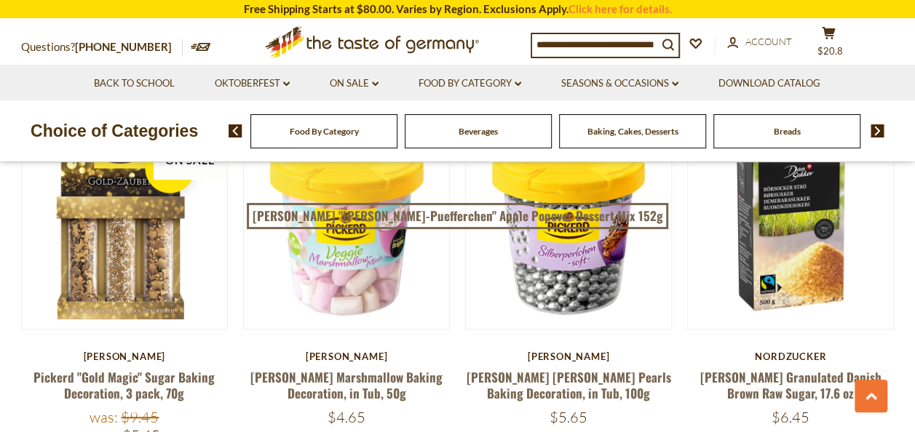
scroll to position [437, 0]
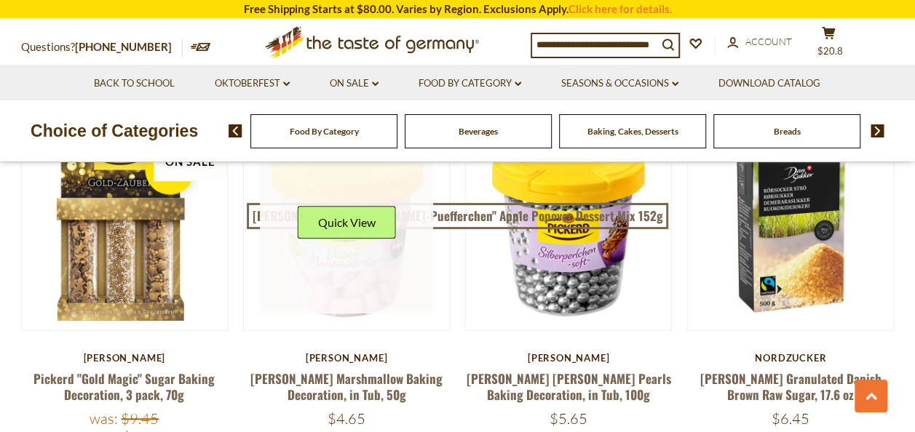
click at [370, 263] on link at bounding box center [346, 227] width 173 height 173
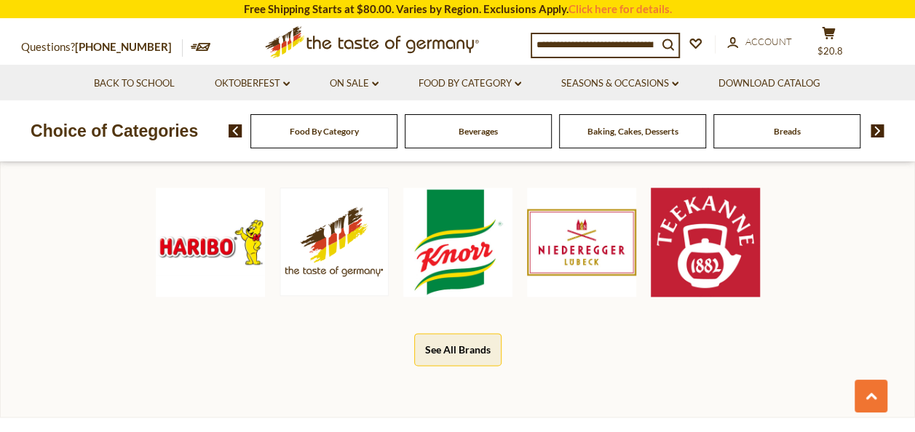
scroll to position [728, 0]
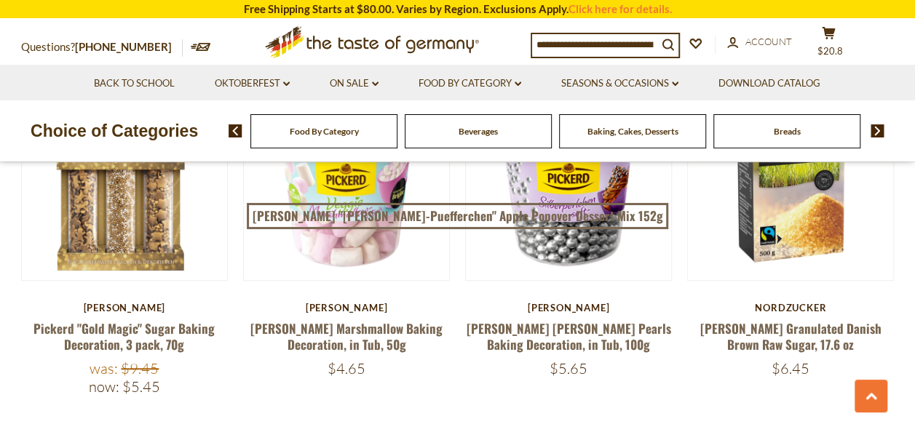
scroll to position [510, 0]
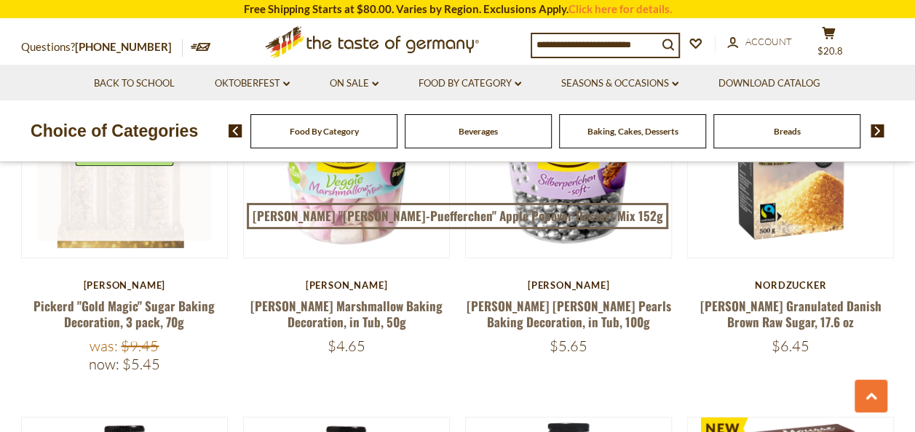
click at [90, 185] on link at bounding box center [124, 154] width 173 height 173
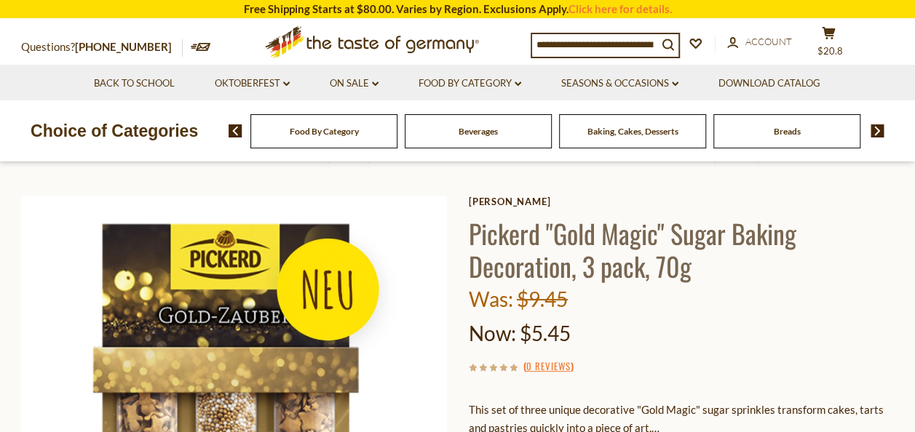
scroll to position [218, 0]
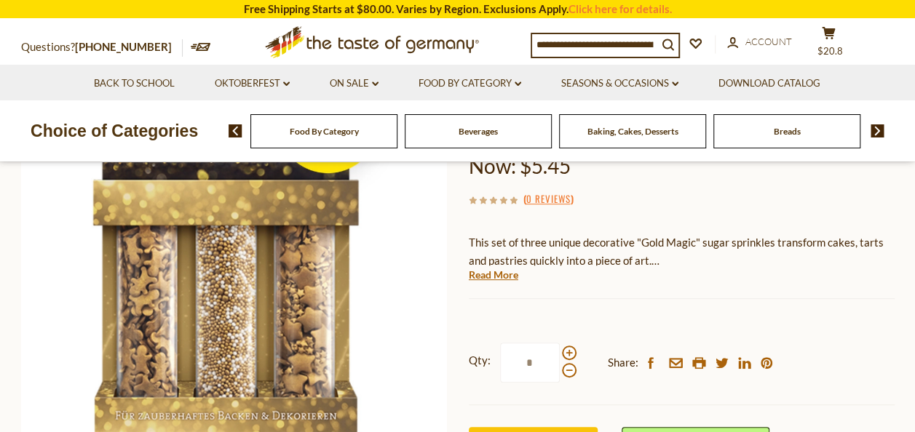
click at [604, 259] on p "This set of three unique decorative "Gold Magic" sugar sprinkles transform cake…" at bounding box center [682, 252] width 426 height 36
click at [628, 237] on p "This set of three unique decorative "Gold Magic" sugar sprinkles transform cake…" at bounding box center [682, 252] width 426 height 36
click at [622, 249] on p "This set of three unique decorative "Gold Magic" sugar sprinkles transform cake…" at bounding box center [682, 252] width 426 height 36
click at [497, 277] on link "Read More" at bounding box center [493, 275] width 49 height 15
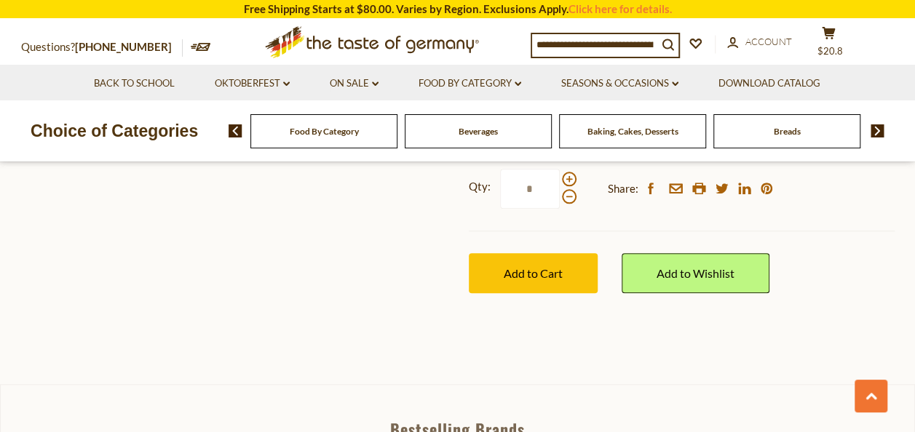
scroll to position [655, 0]
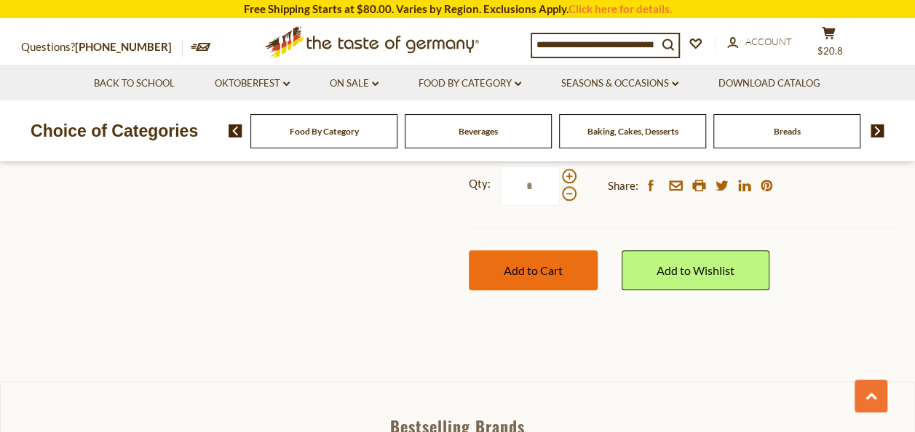
click at [563, 258] on button "Add to Cart" at bounding box center [533, 270] width 129 height 40
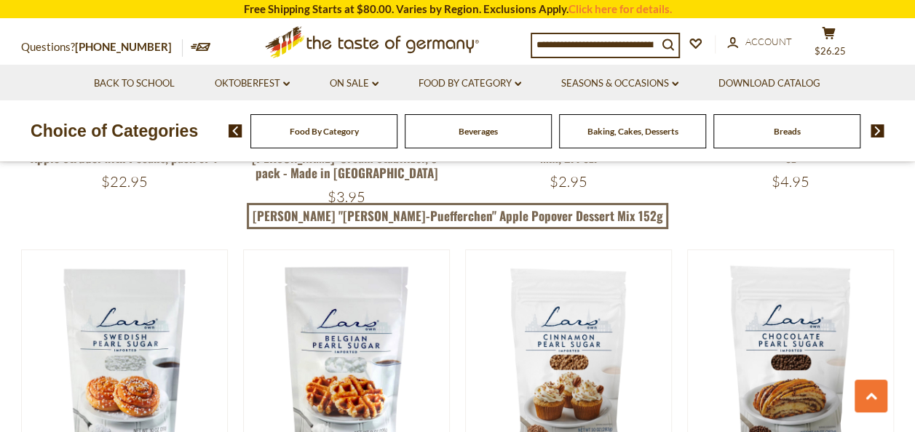
scroll to position [2549, 0]
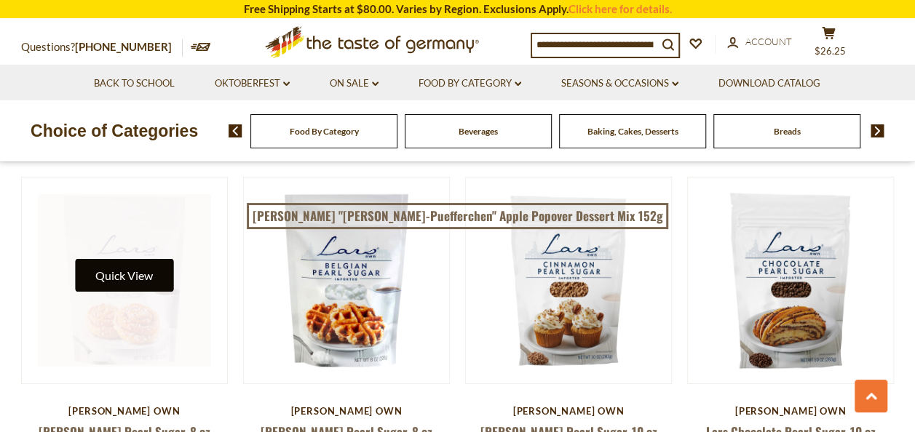
click at [127, 259] on button "Quick View" at bounding box center [124, 275] width 98 height 33
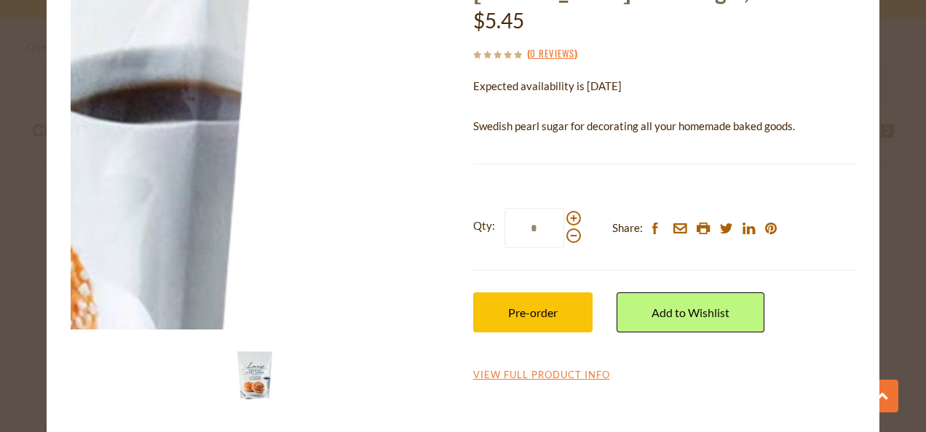
scroll to position [124, 0]
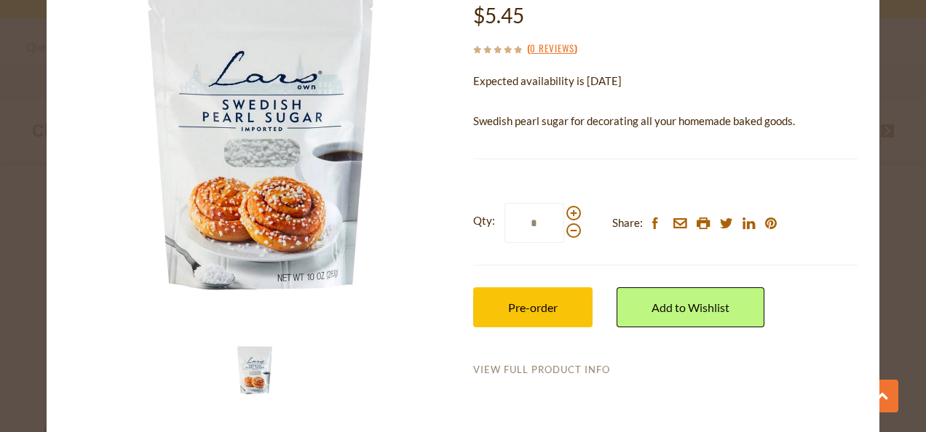
click at [507, 364] on link "View Full Product Info" at bounding box center [541, 370] width 137 height 13
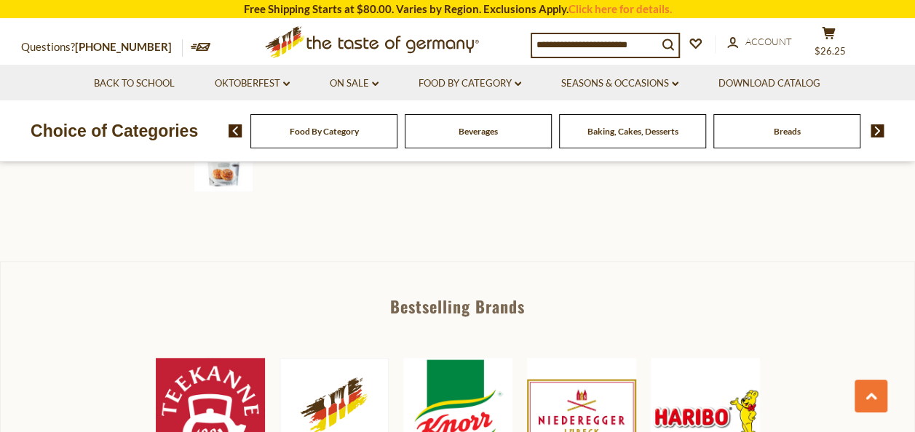
scroll to position [582, 0]
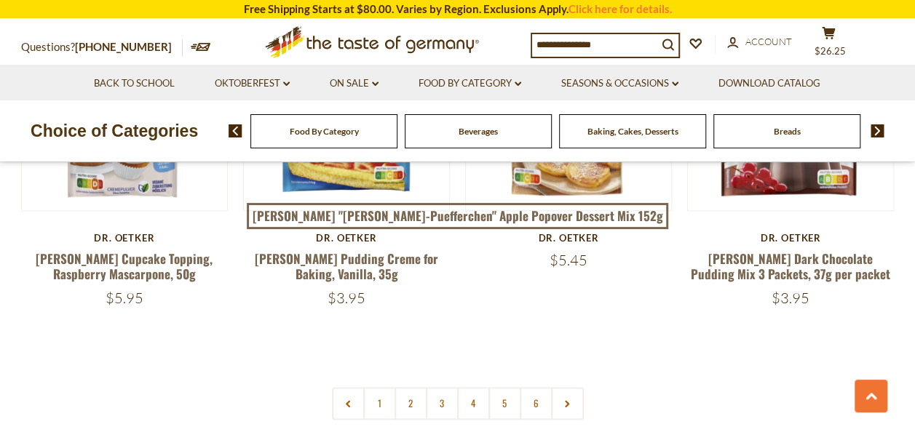
scroll to position [3425, 0]
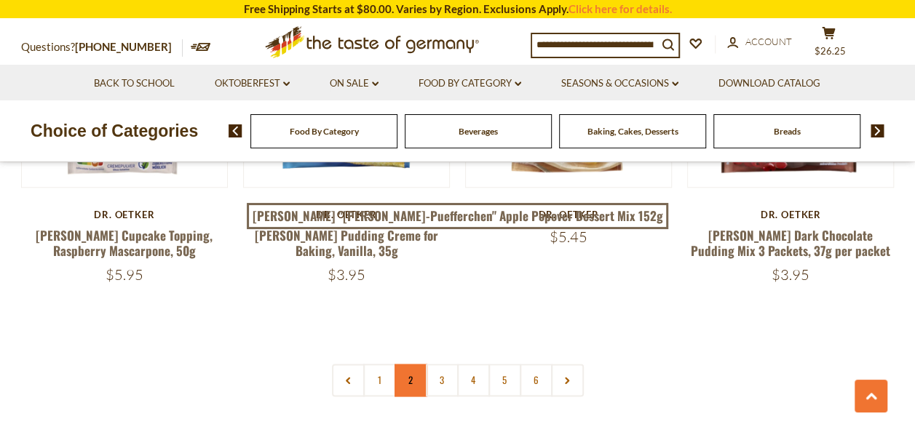
click at [411, 364] on link "2" at bounding box center [410, 380] width 33 height 33
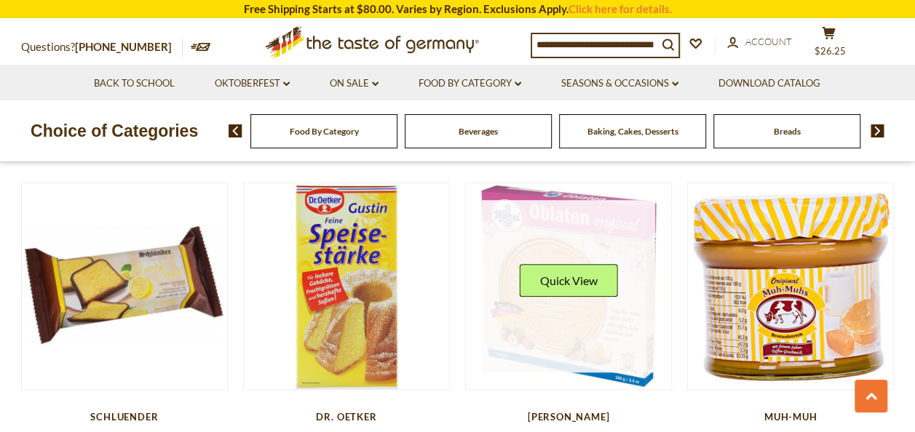
scroll to position [3259, 0]
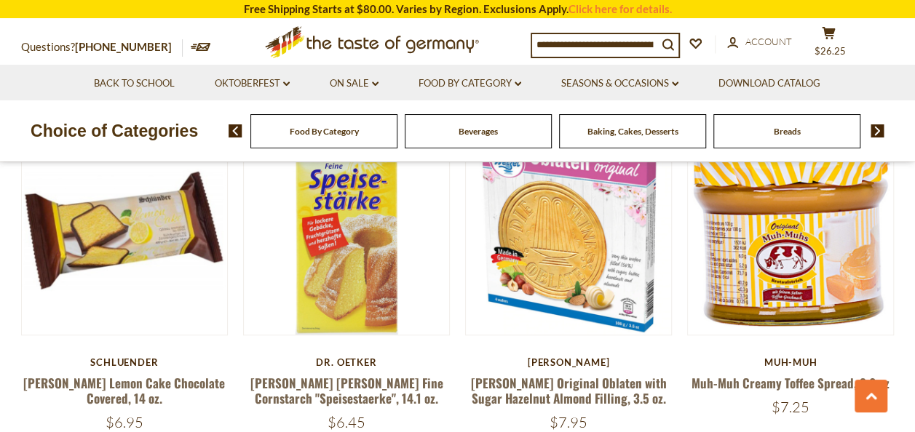
click at [626, 41] on input at bounding box center [594, 44] width 125 height 20
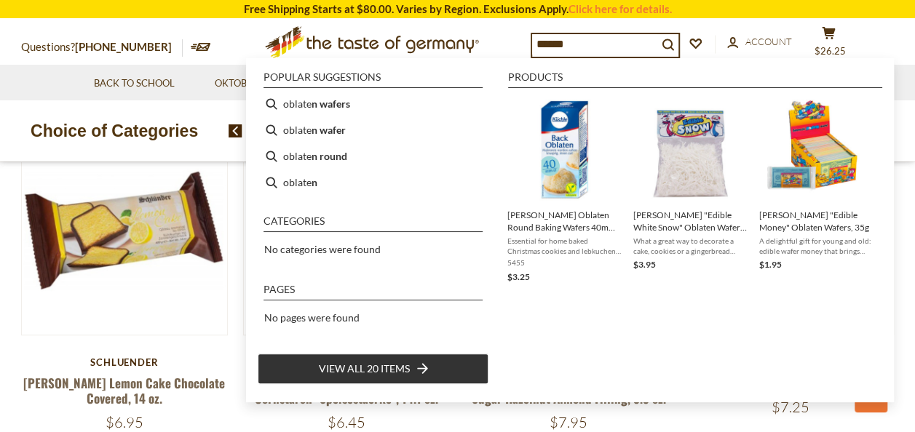
type input "*******"
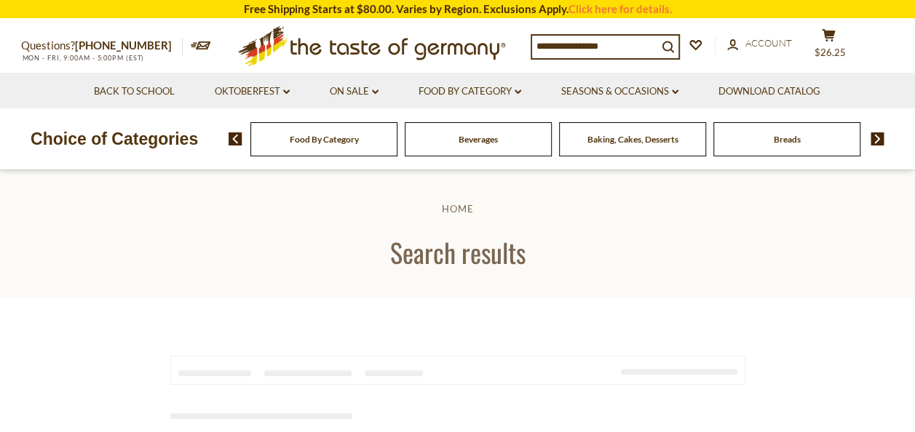
type input "*******"
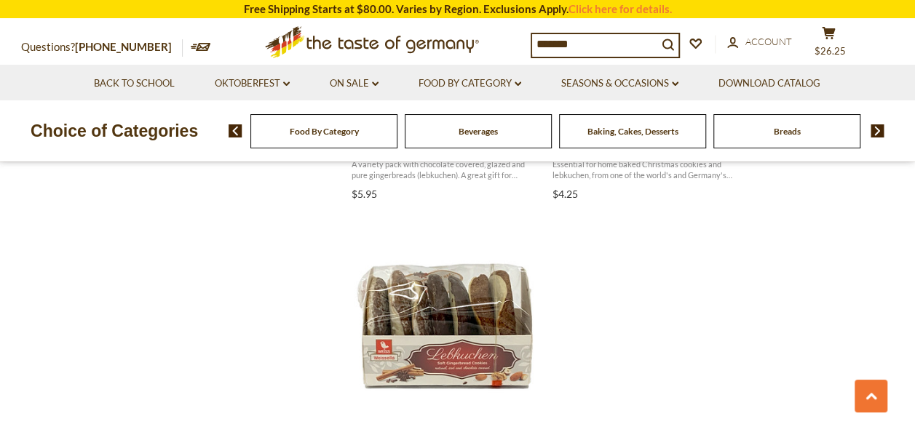
scroll to position [2475, 0]
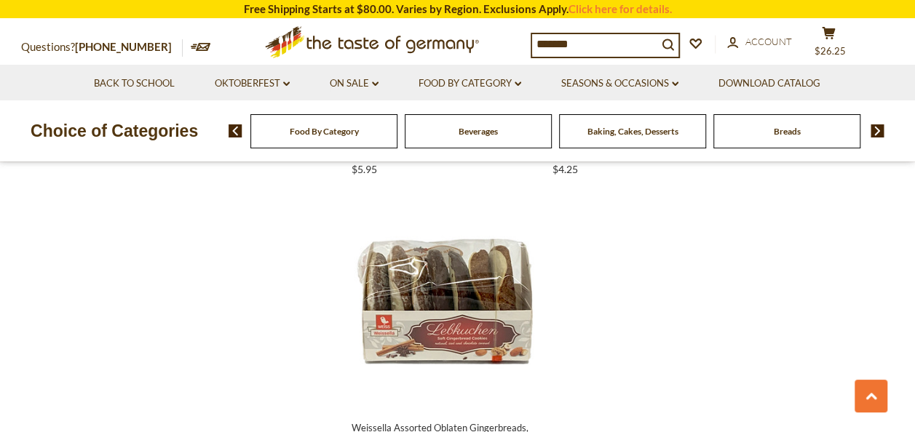
click at [397, 137] on div "Baking, Cakes, Desserts" at bounding box center [323, 131] width 147 height 34
